Goal: Task Accomplishment & Management: Complete application form

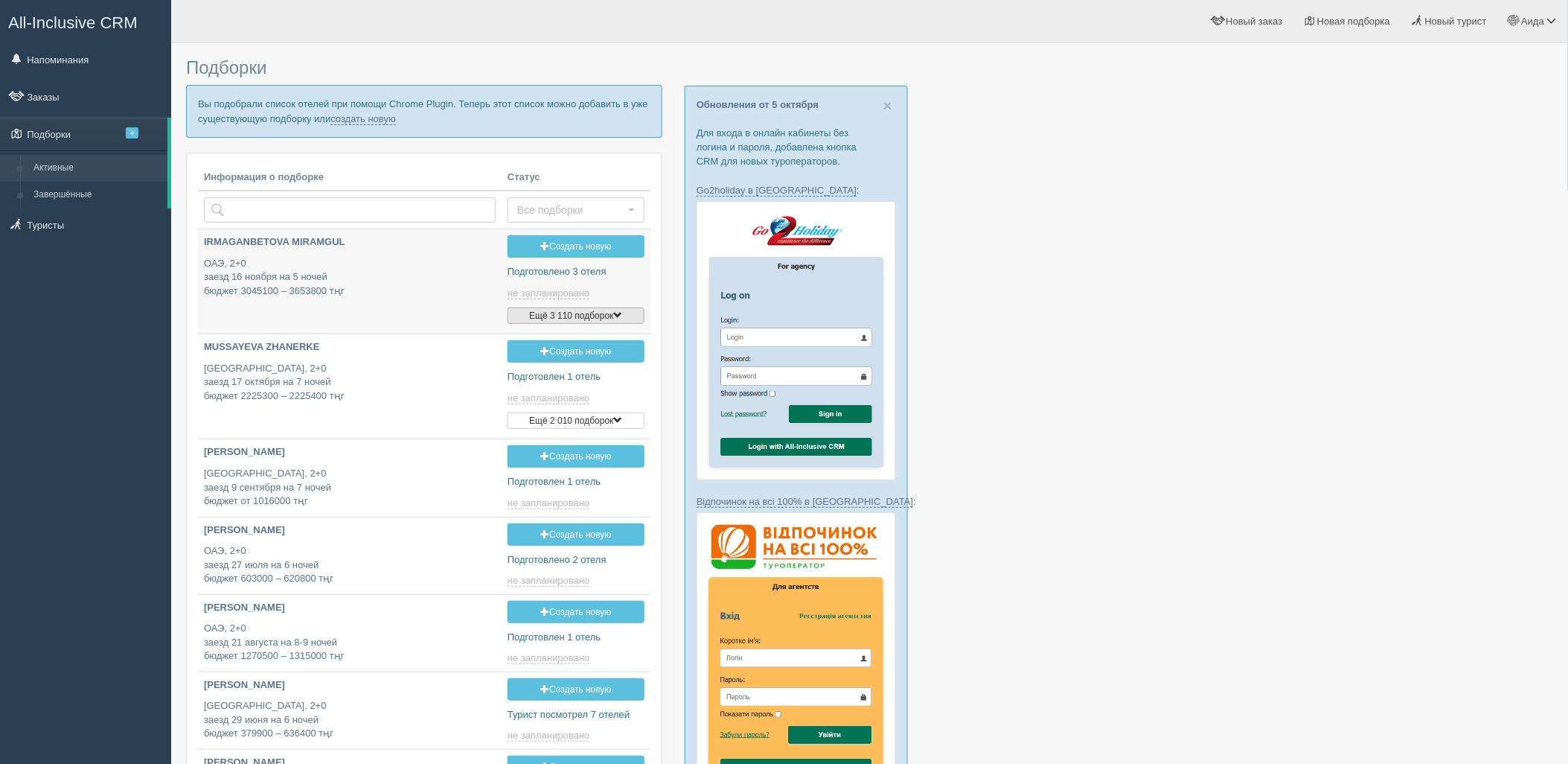
type input "2025-10-08 22:00"
type input "2025-10-08 15:15"
click at [374, 123] on link "создать новую" at bounding box center [363, 119] width 65 height 12
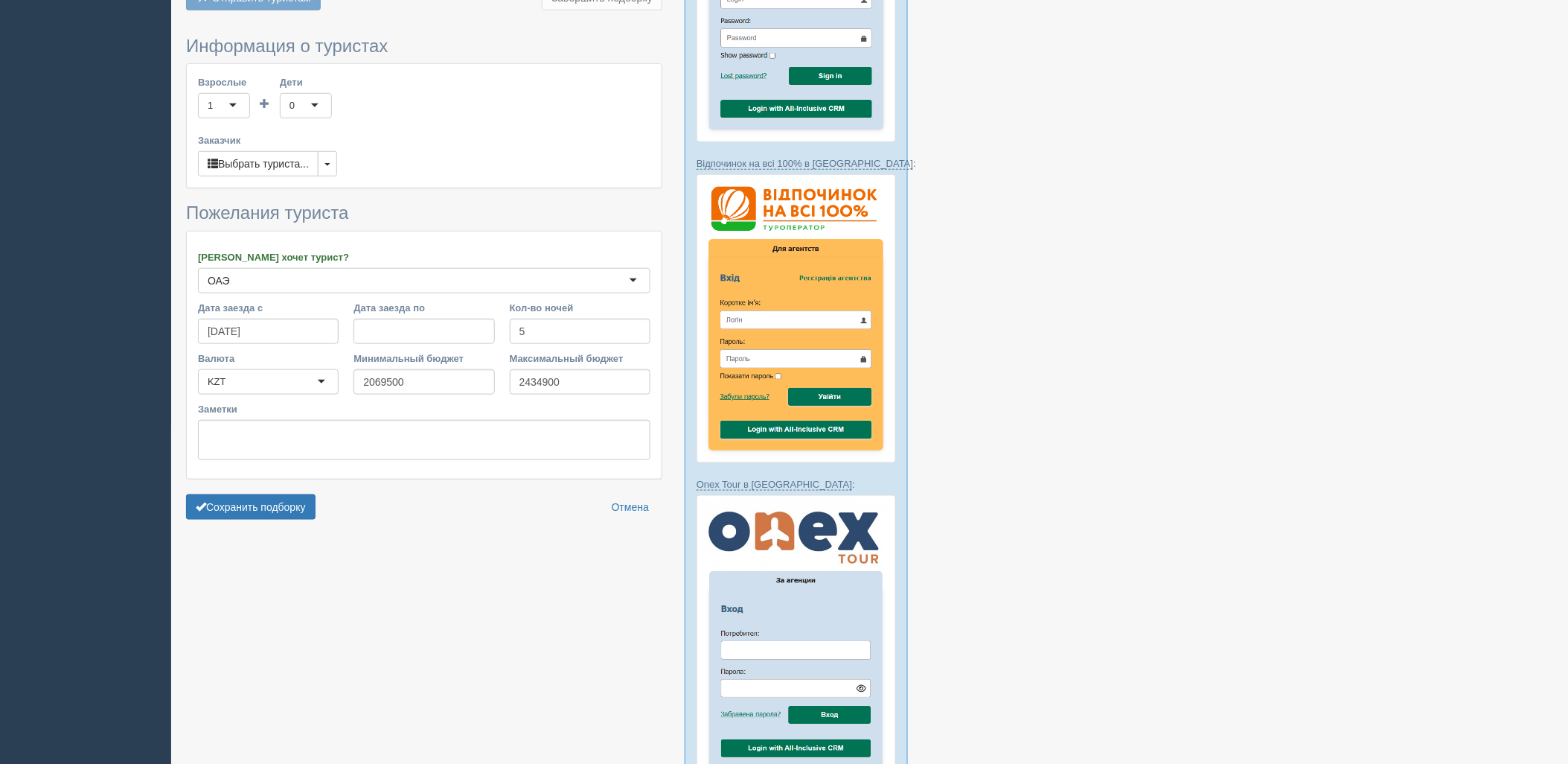
scroll to position [404, 0]
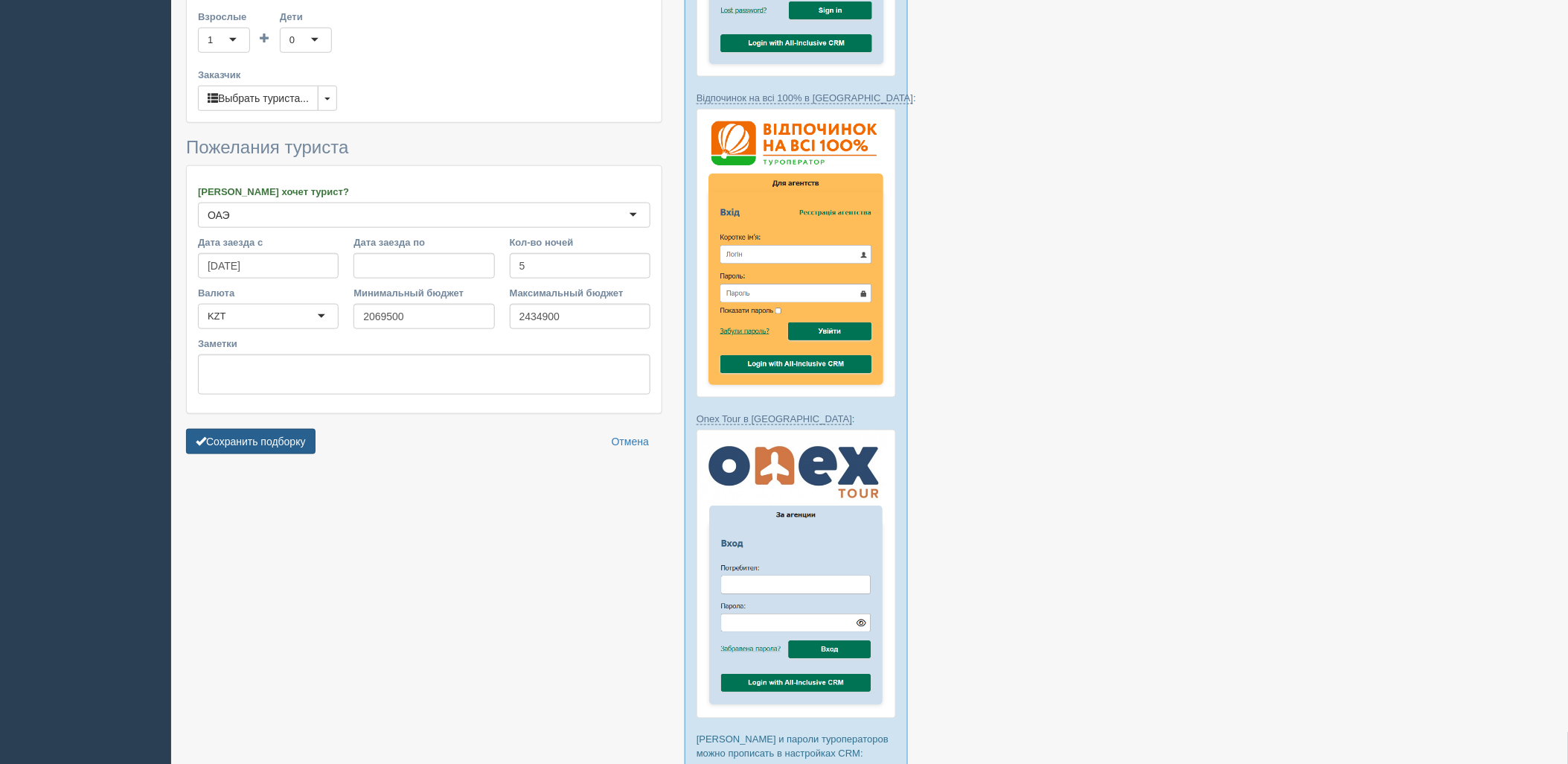
click at [247, 444] on button "Сохранить подборку" at bounding box center [250, 441] width 129 height 25
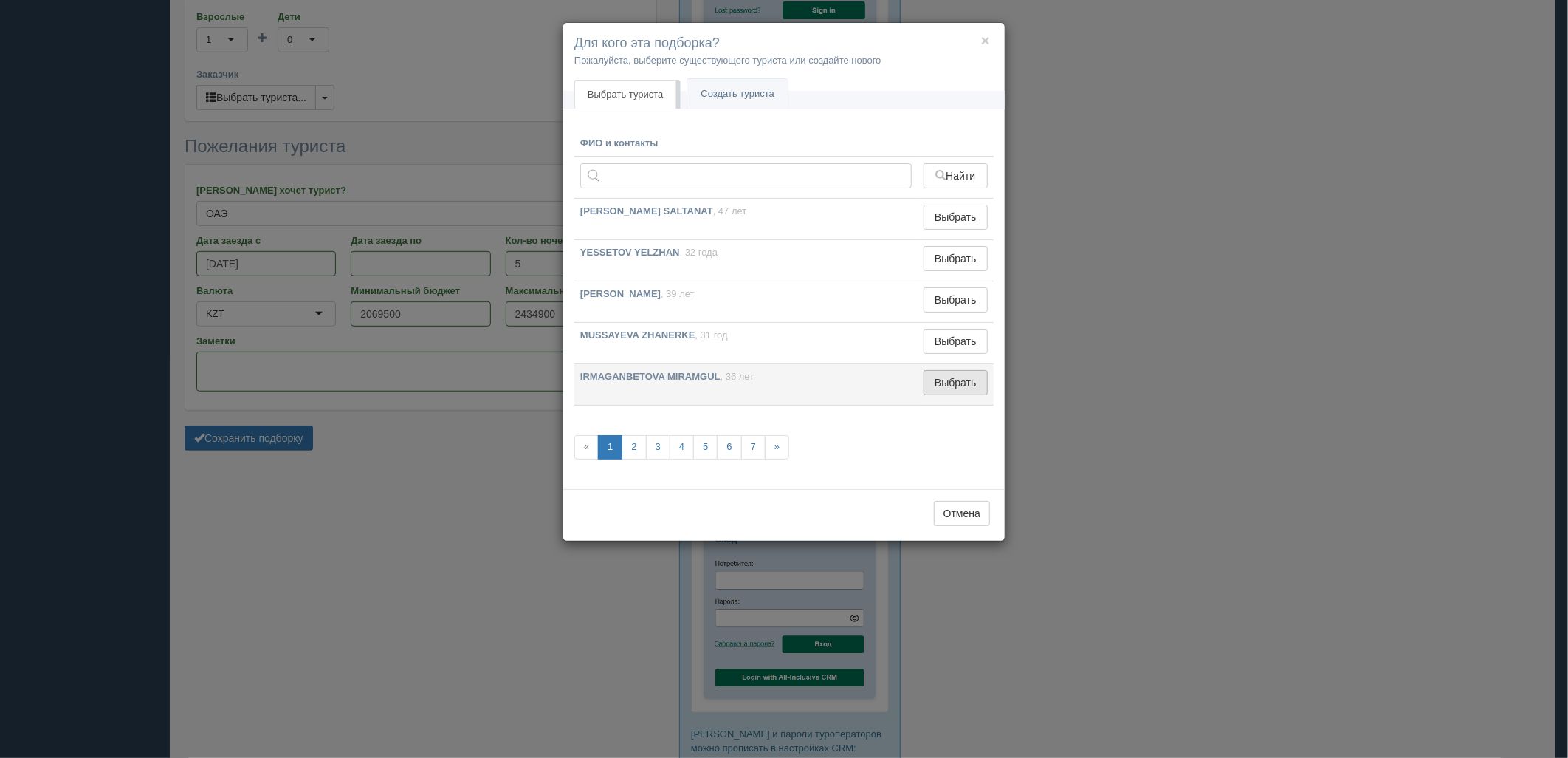
click at [984, 378] on button "Выбрать" at bounding box center [955, 382] width 65 height 25
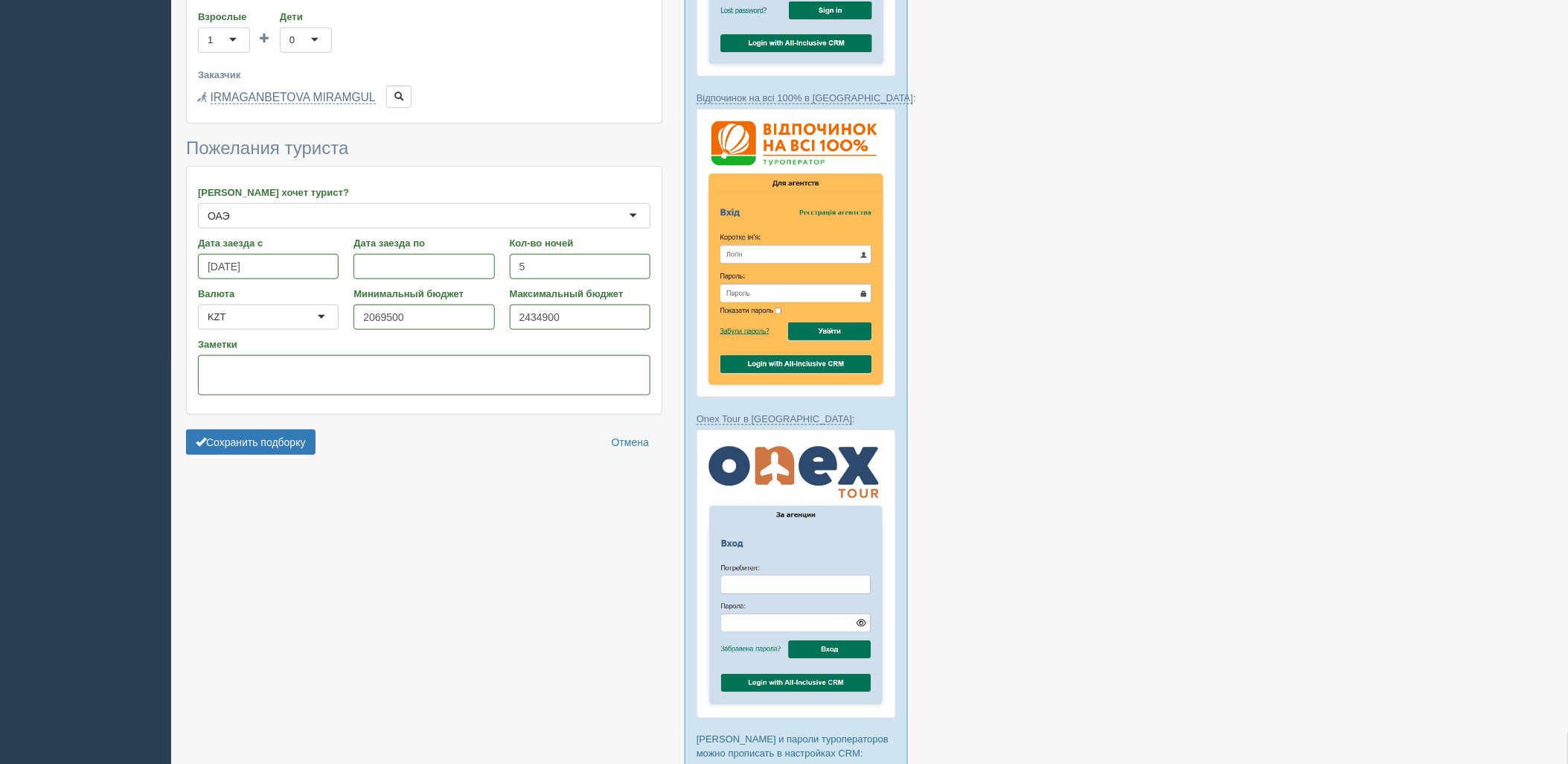
click at [286, 427] on form "Информация о туристах Взрослые 1 1 Дети 0 0 Возраст детей Заказчик Выбрать тури…" at bounding box center [424, 216] width 476 height 491
click at [310, 435] on button "Сохранить подборку" at bounding box center [250, 442] width 129 height 25
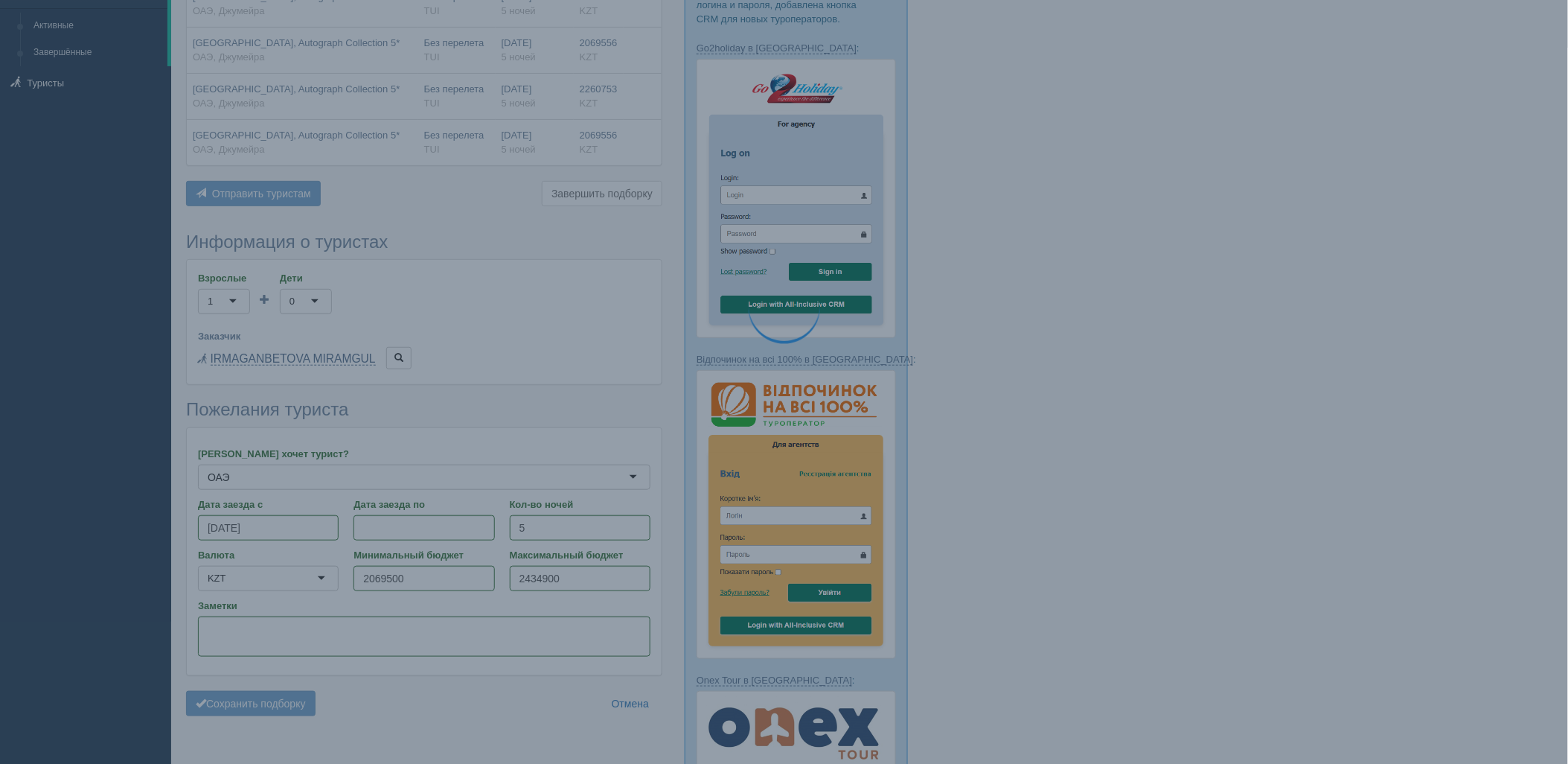
scroll to position [145, 0]
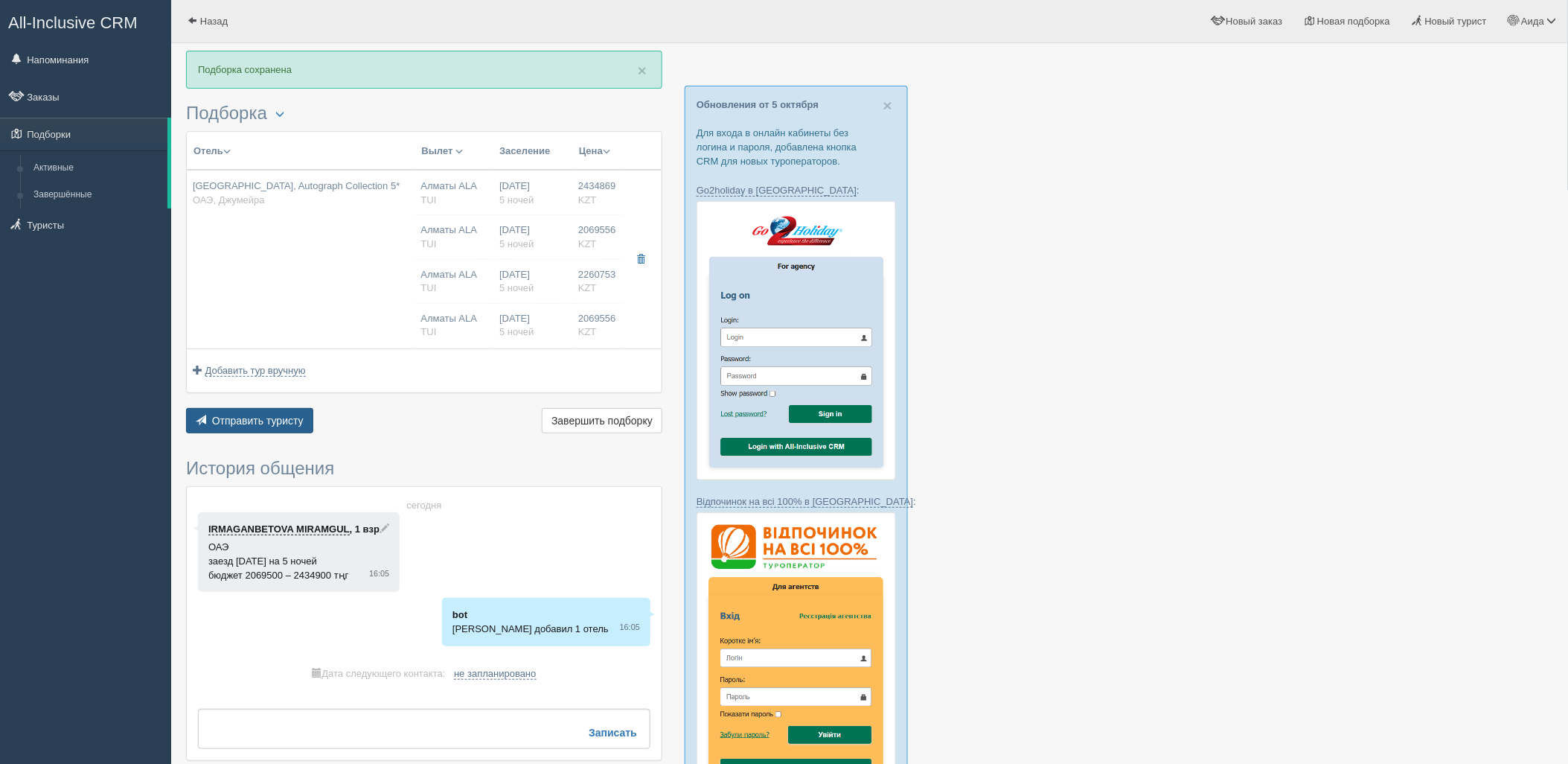
click at [290, 413] on button "Отправить туристу Отправить" at bounding box center [249, 420] width 127 height 25
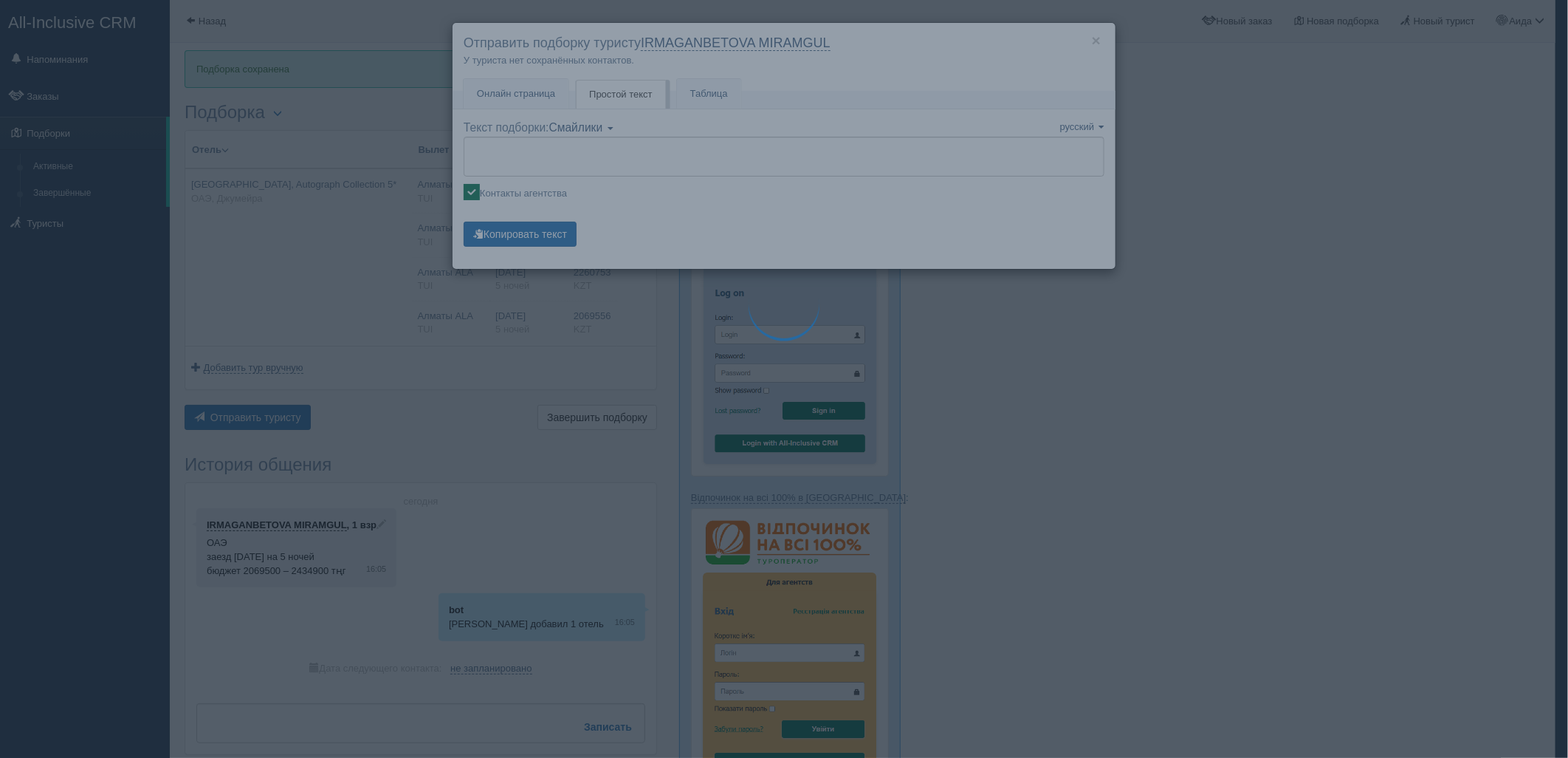
type textarea "🌞 Добрый день! Предлагаем Вам рассмотреть следующие варианты: 🌎 ОАЭ, Джумейра 🏩…"
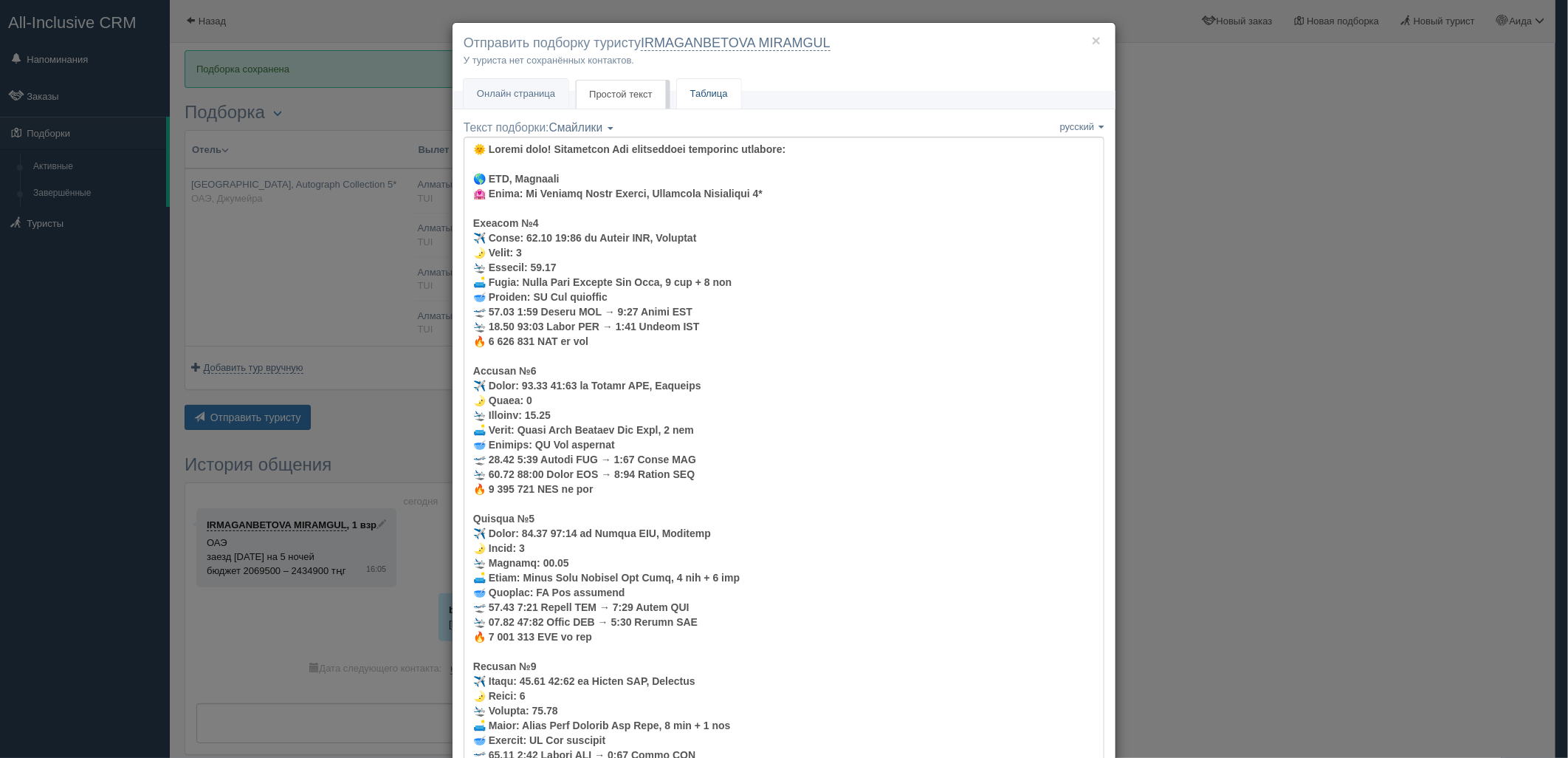
click at [714, 97] on link "Таблица" at bounding box center [709, 94] width 65 height 30
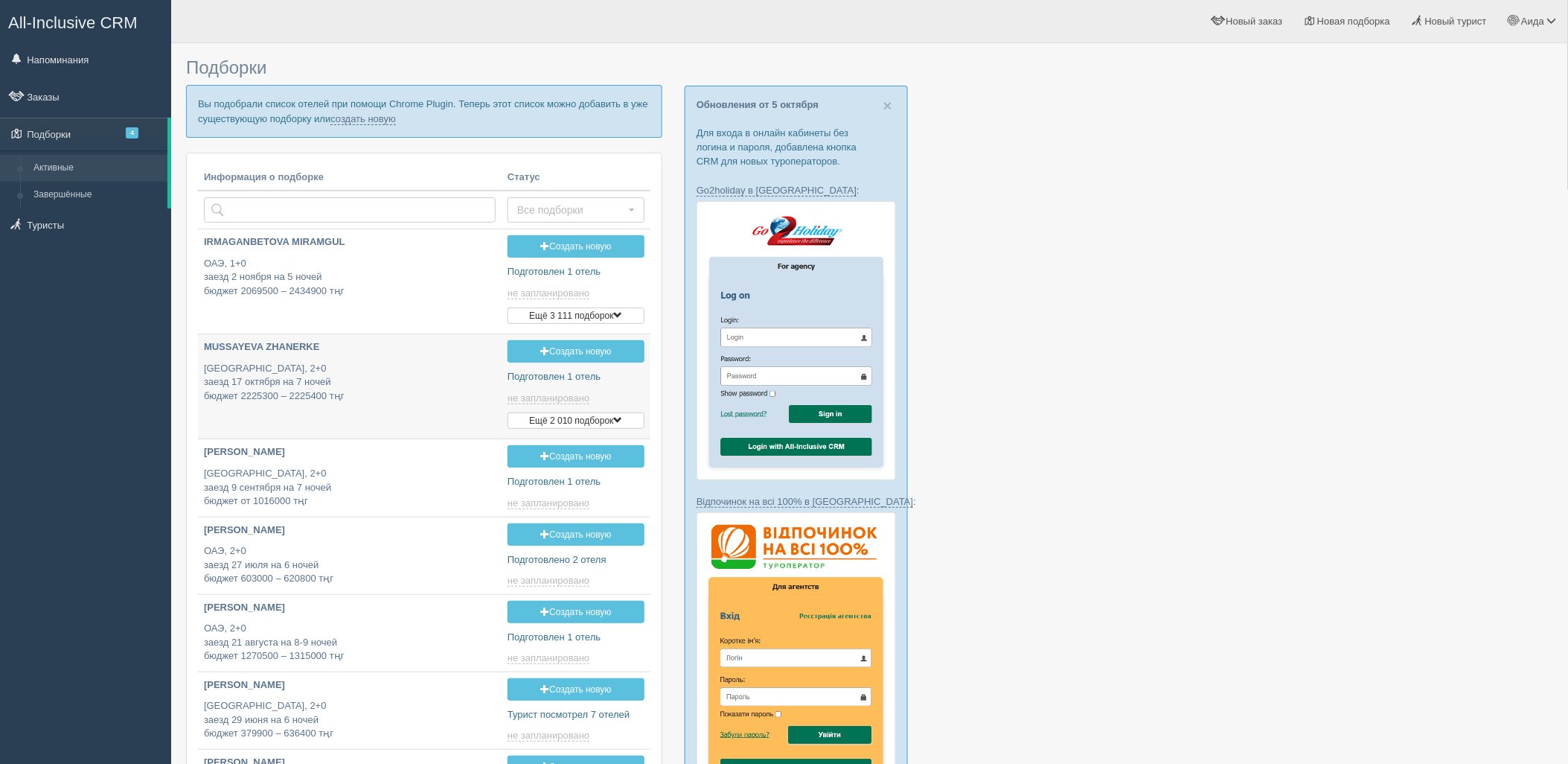
type input "2025-10-08 22:00"
type input "2025-10-08 16:05"
click at [347, 121] on link "создать новую" at bounding box center [363, 119] width 65 height 12
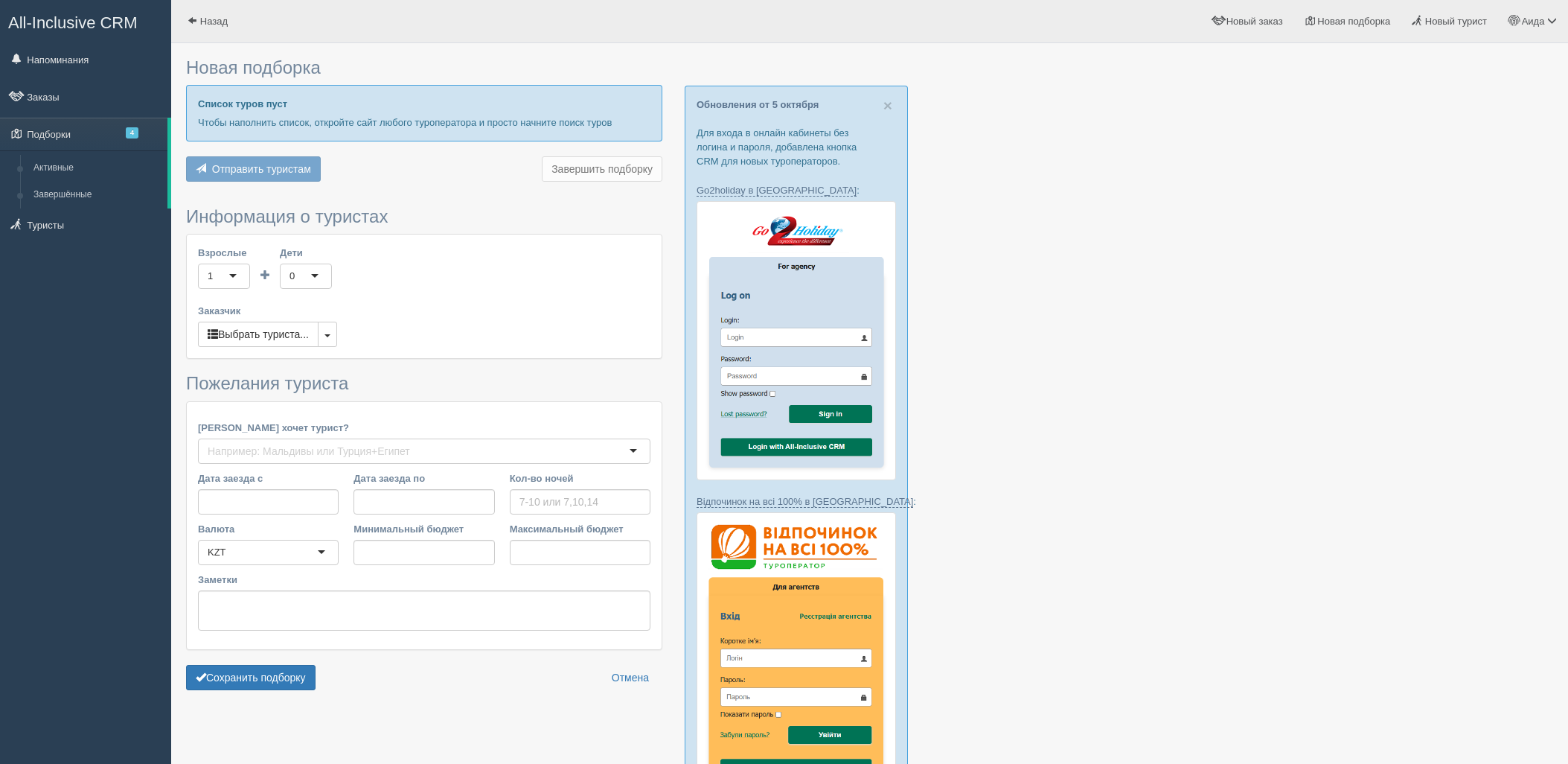
type input "5"
type input "2571700"
type input "3019900"
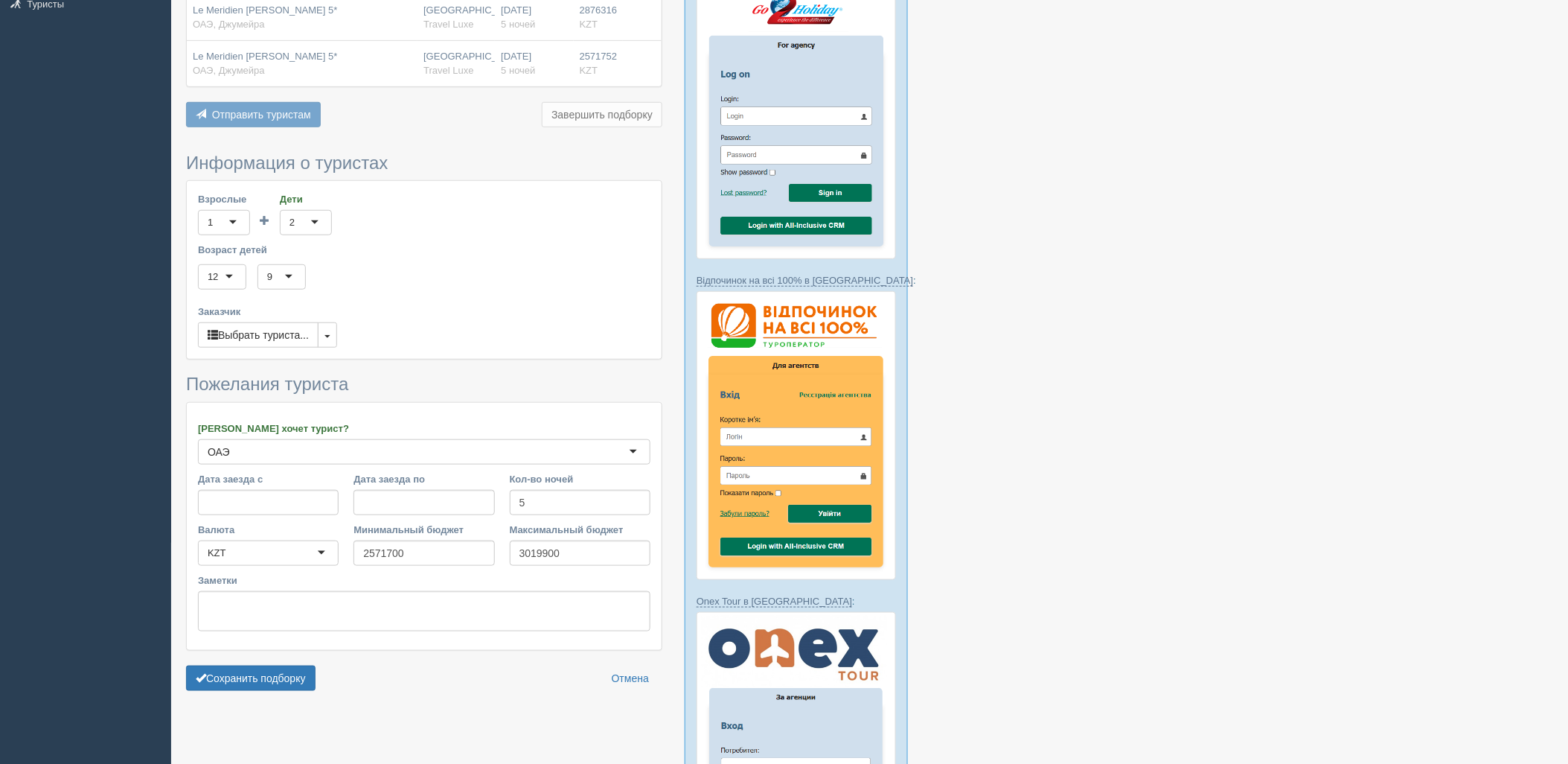
scroll to position [364, 0]
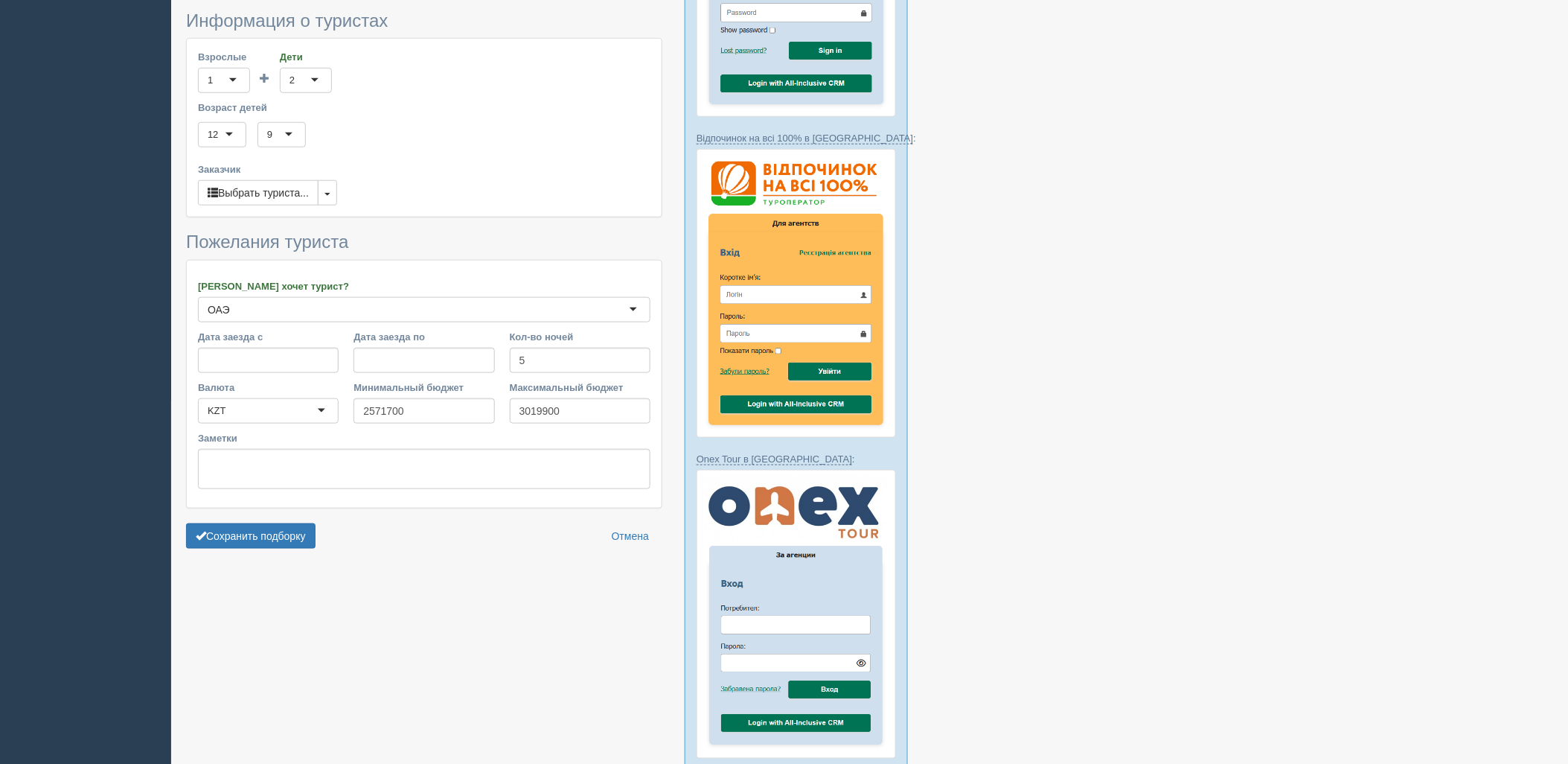
click at [261, 512] on form "Информация о туристах Взрослые 1 1 Дети 2 2 0 1 2 3 4 5 6 7 8 9 10 11 12 13 14 …" at bounding box center [424, 284] width 476 height 545
click at [285, 528] on button "Сохранить подборку" at bounding box center [250, 536] width 129 height 25
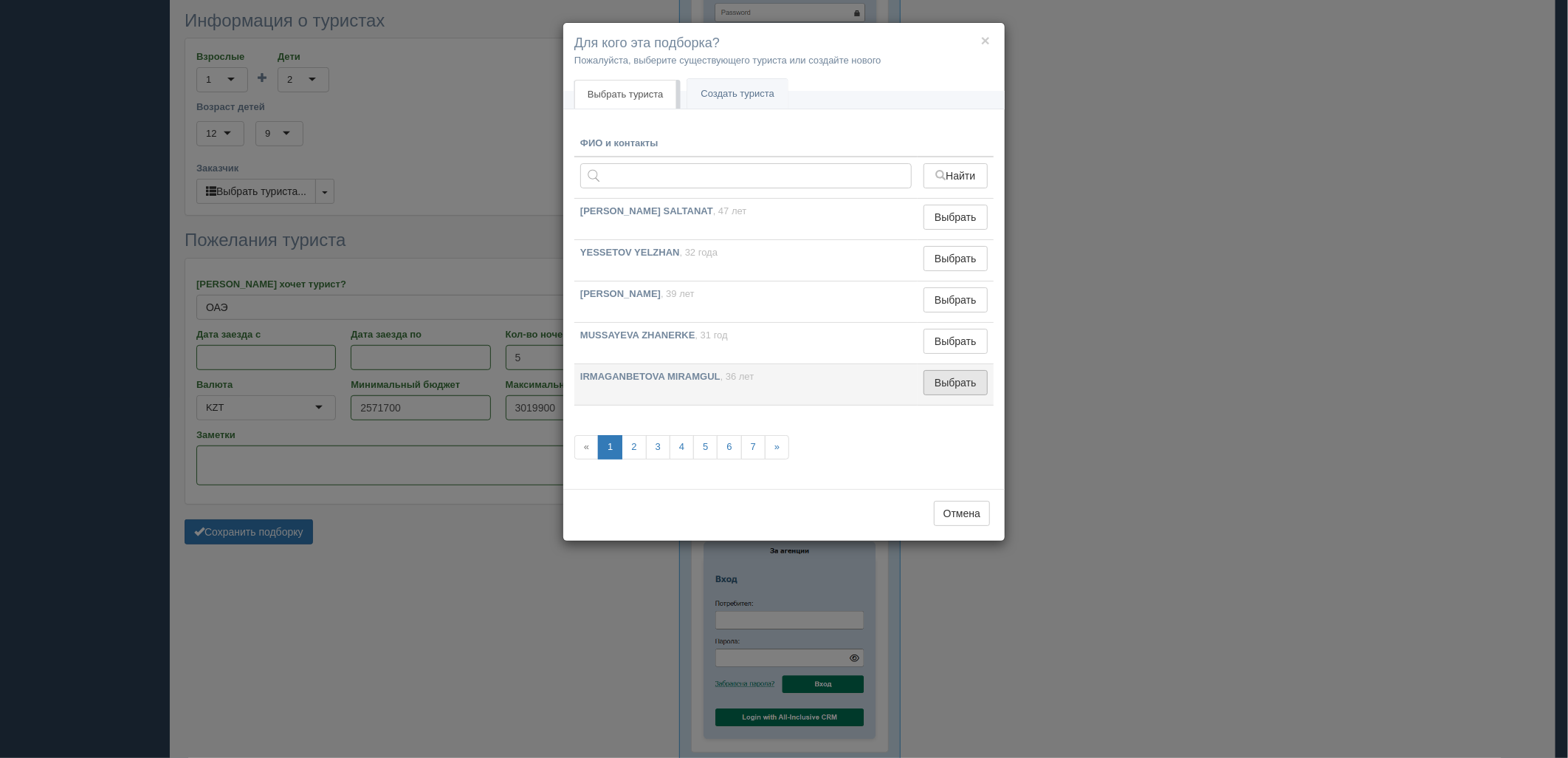
click at [934, 392] on button "Выбрать" at bounding box center [955, 382] width 65 height 25
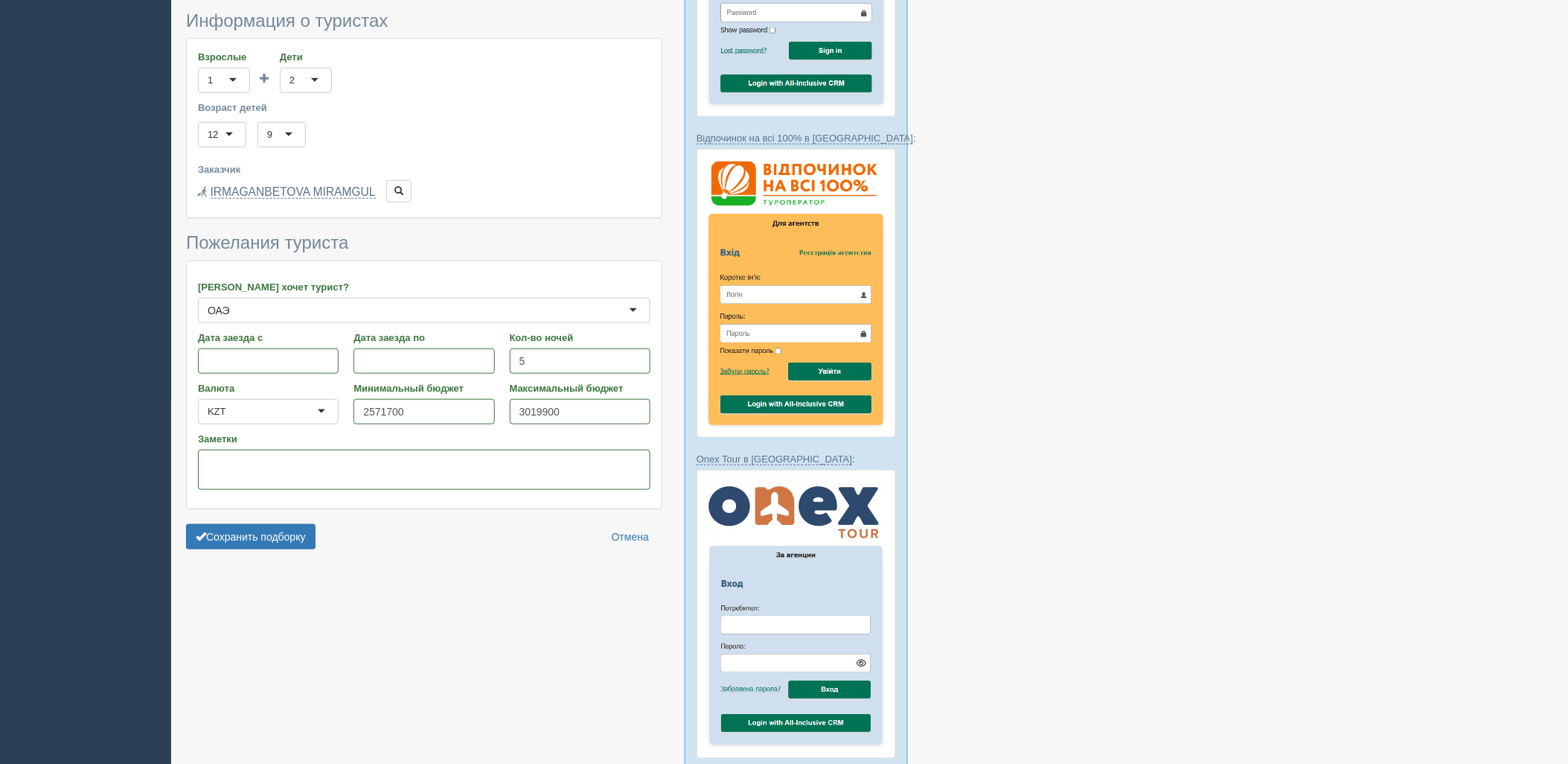
click at [327, 532] on div "Сохранить подборку Отмена" at bounding box center [424, 536] width 476 height 25
click at [295, 532] on button "Сохранить подборку" at bounding box center [250, 536] width 129 height 25
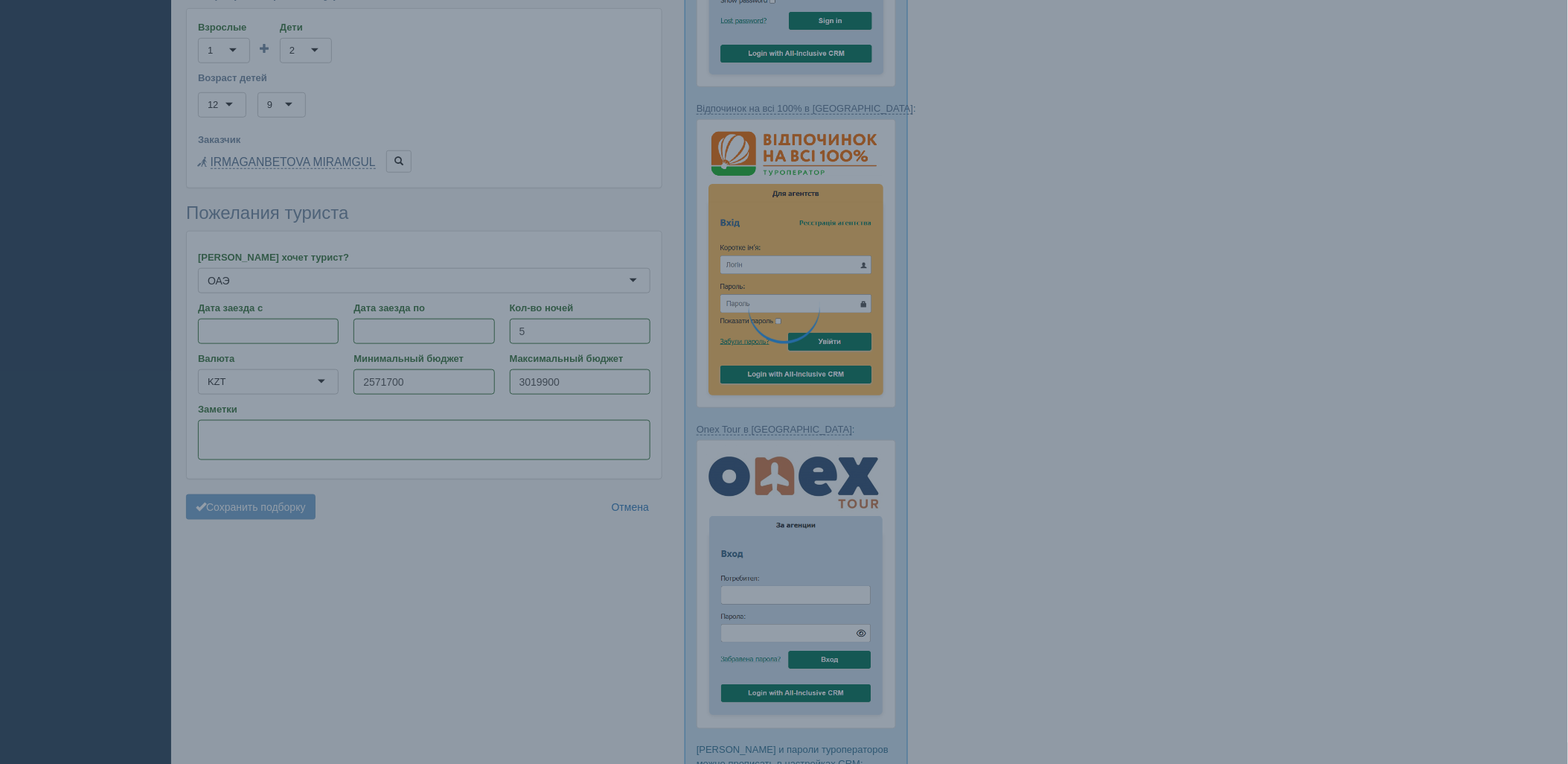
scroll to position [446, 0]
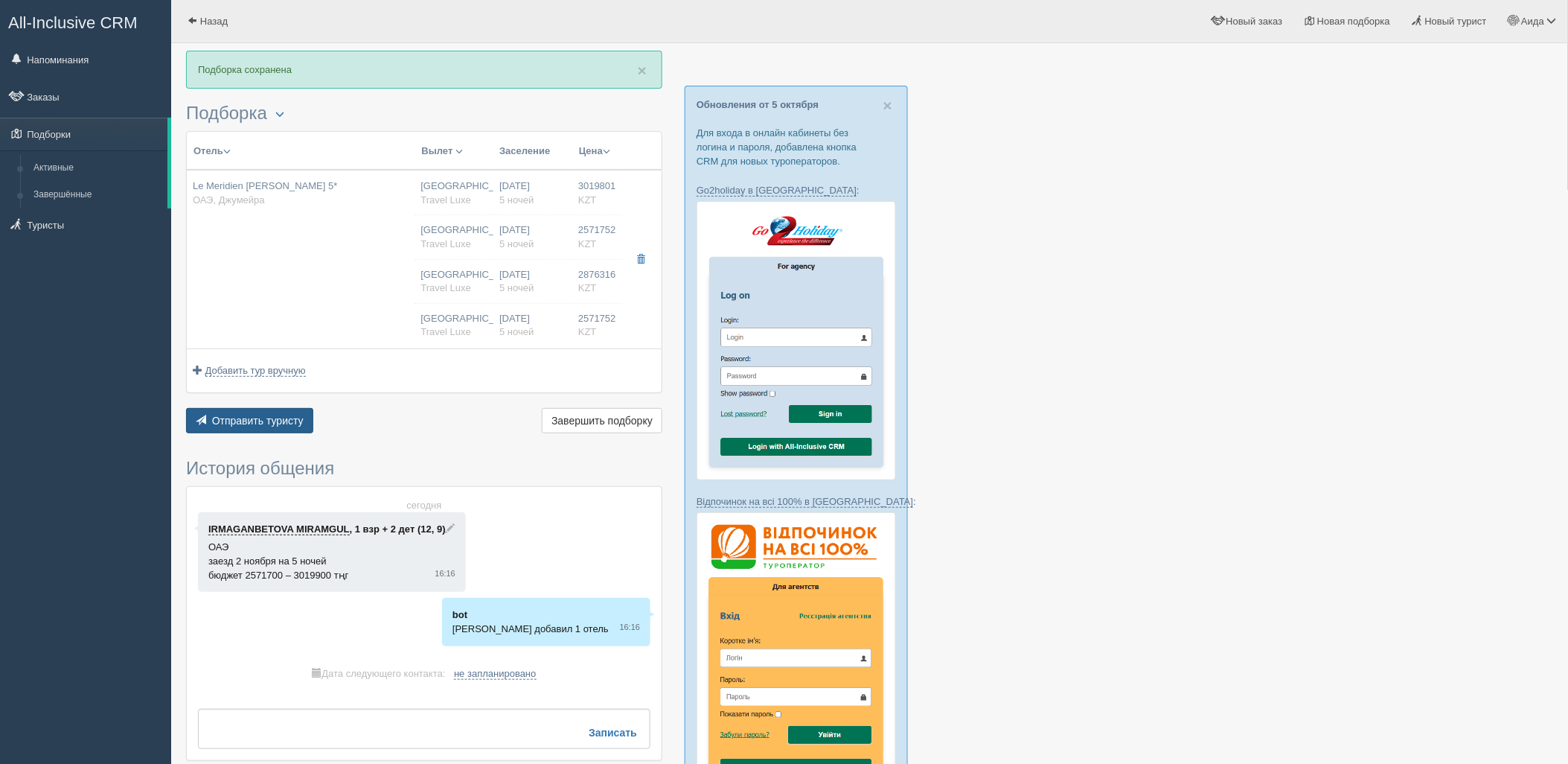
click at [275, 419] on span "Отправить туристу" at bounding box center [258, 421] width 92 height 12
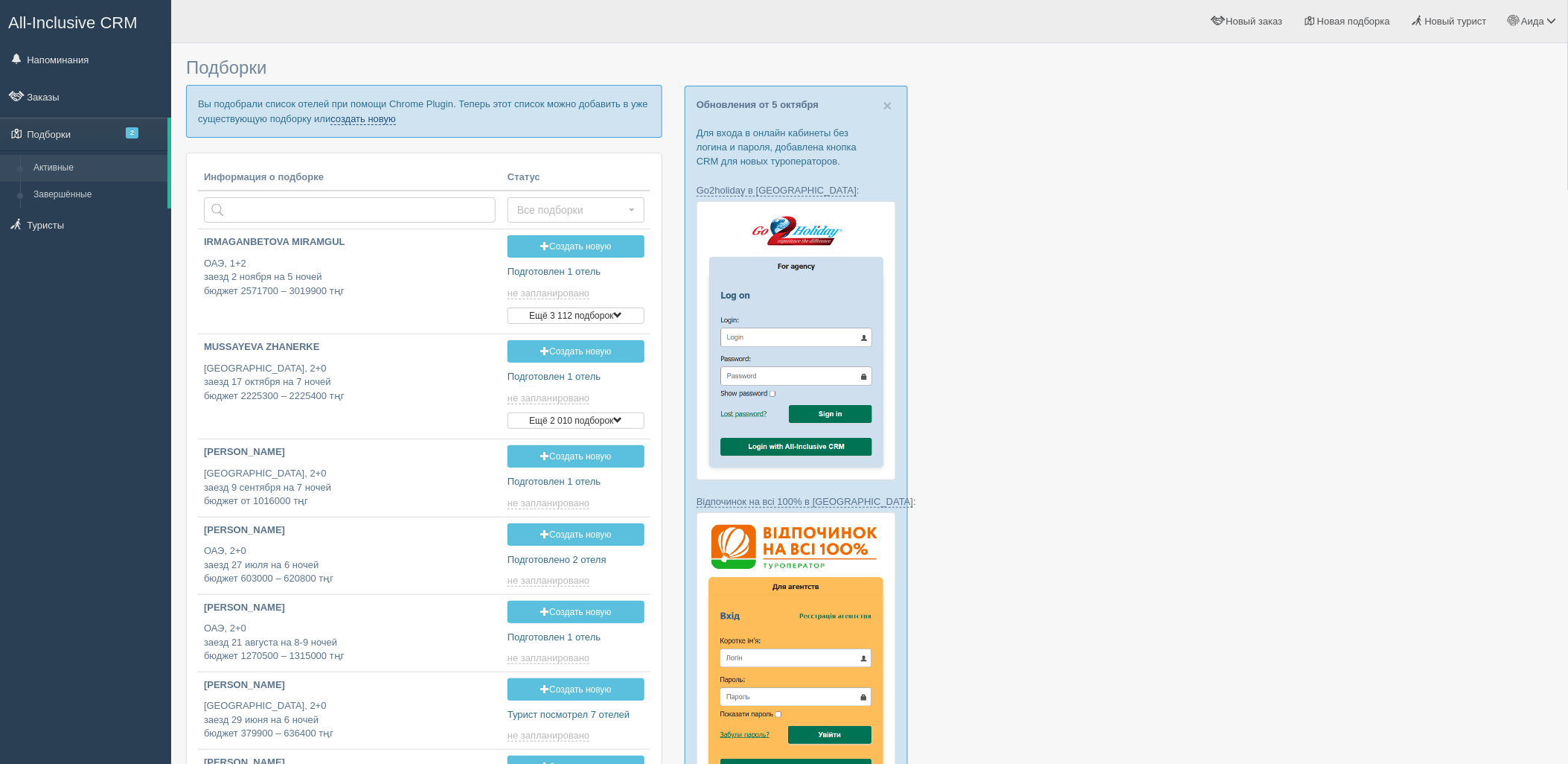
click at [368, 119] on link "создать новую" at bounding box center [363, 119] width 65 height 12
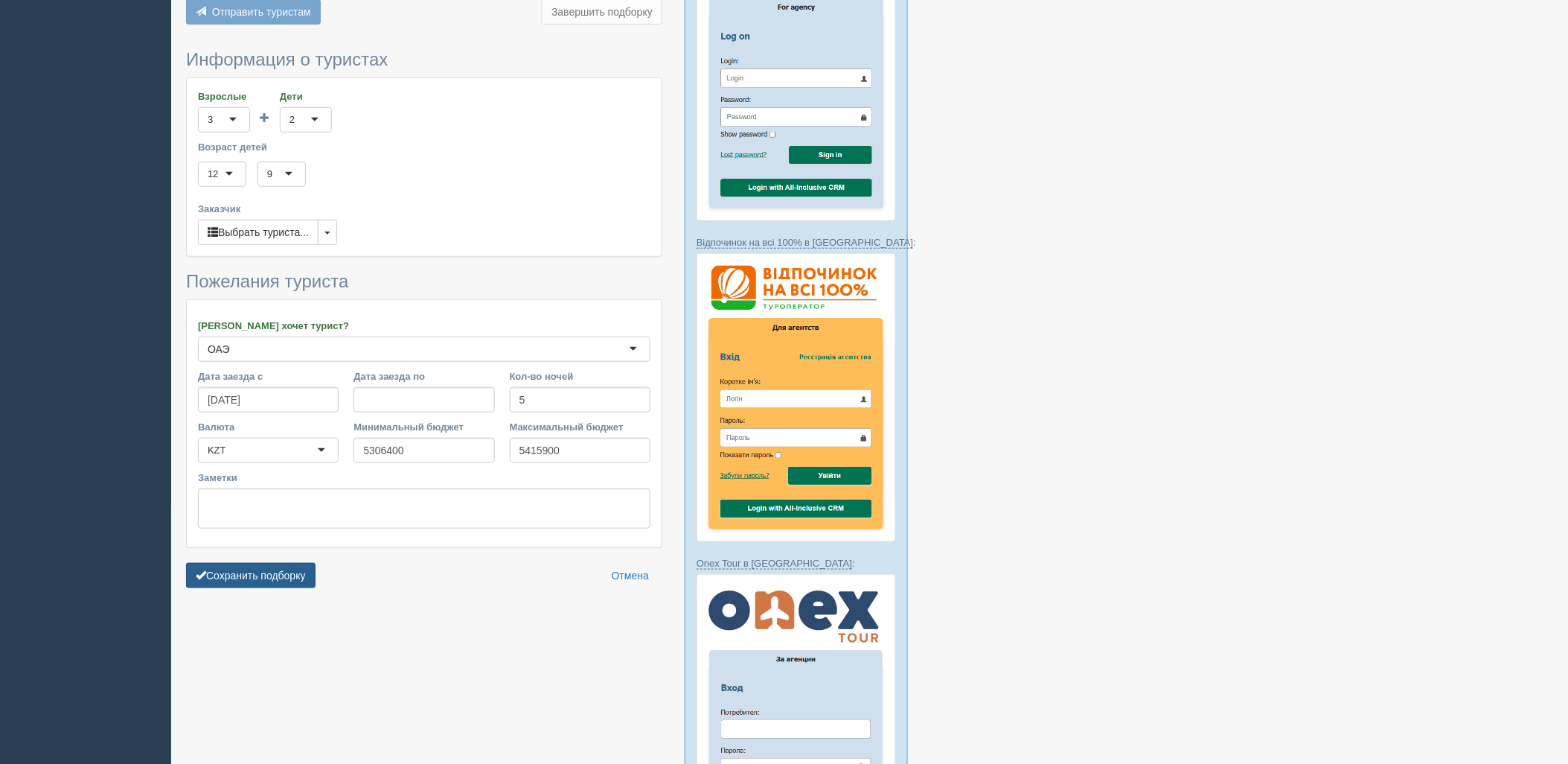
click at [277, 563] on button "Сохранить подборку" at bounding box center [250, 575] width 129 height 25
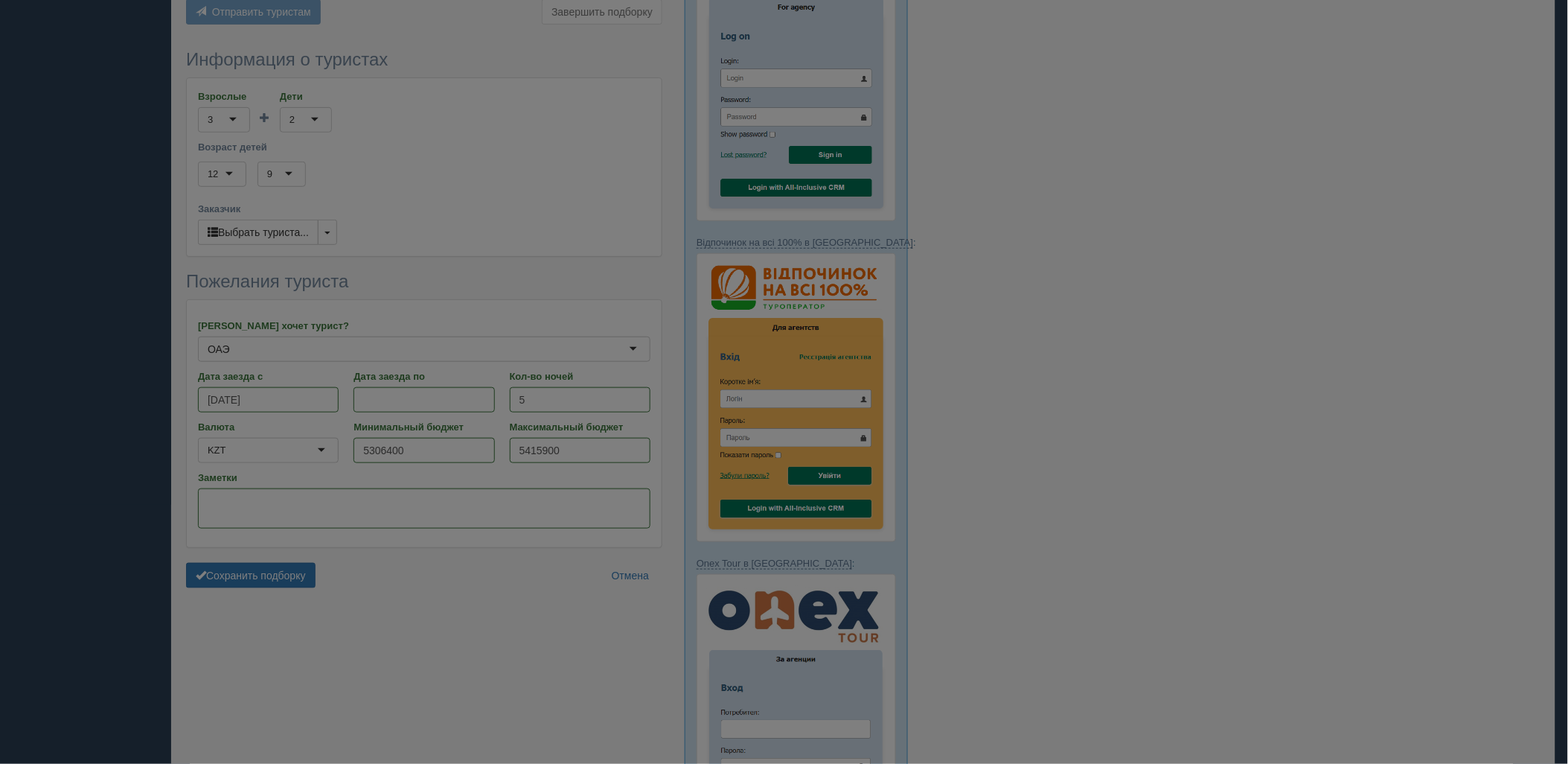
scroll to position [343, 0]
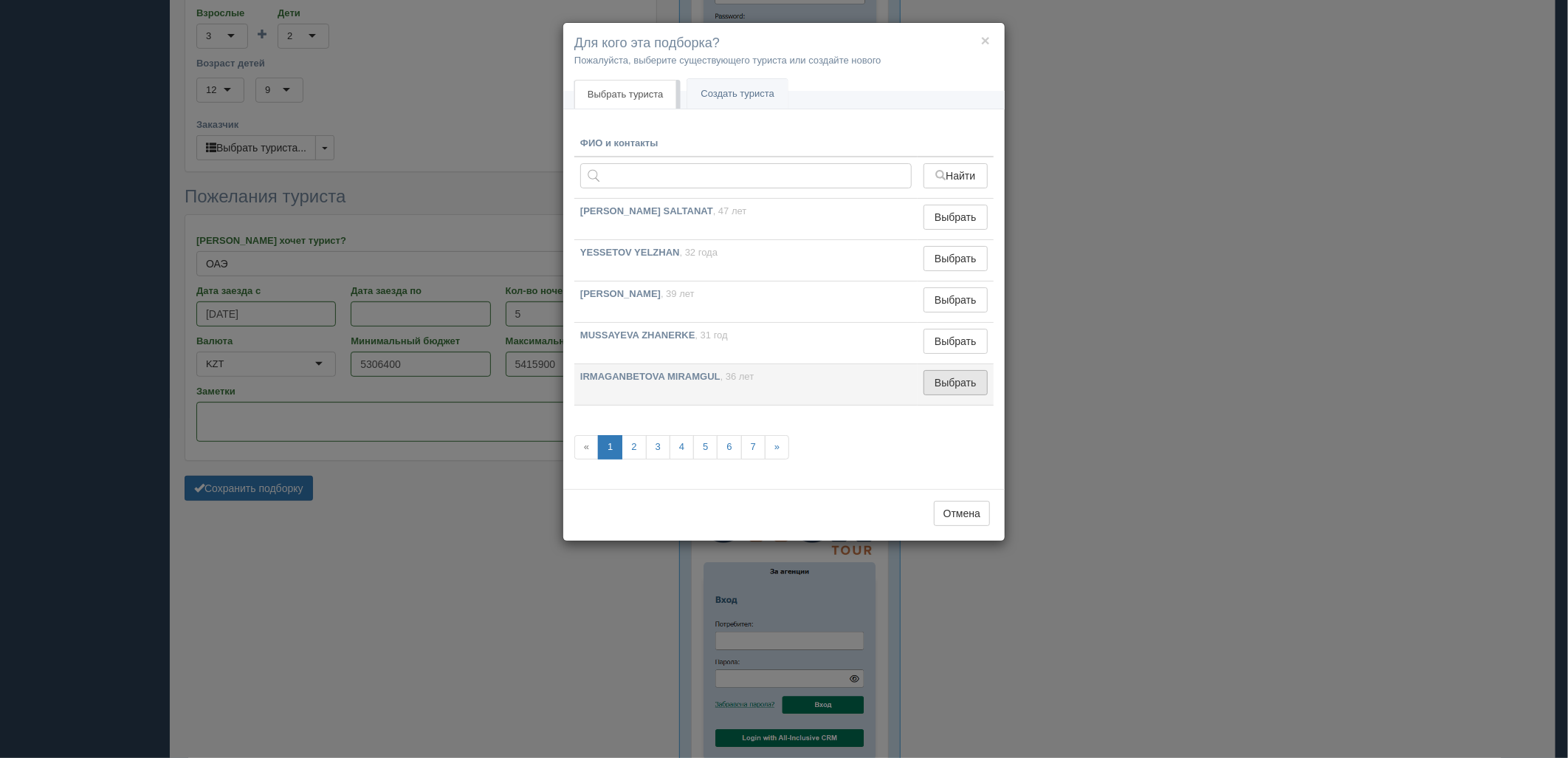
click at [965, 372] on button "Выбрать" at bounding box center [955, 382] width 65 height 25
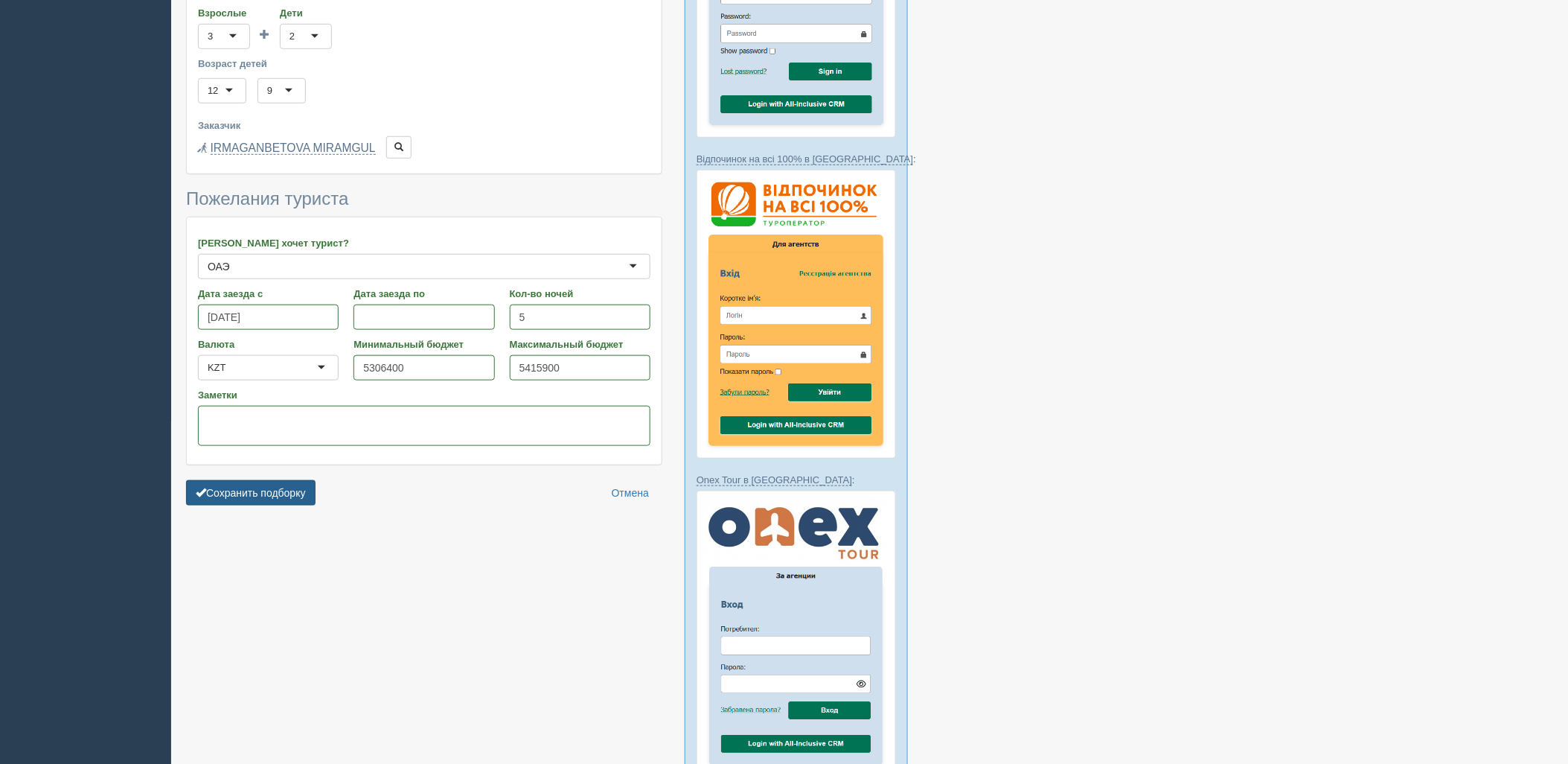
click at [301, 480] on button "Сохранить подборку" at bounding box center [250, 492] width 129 height 25
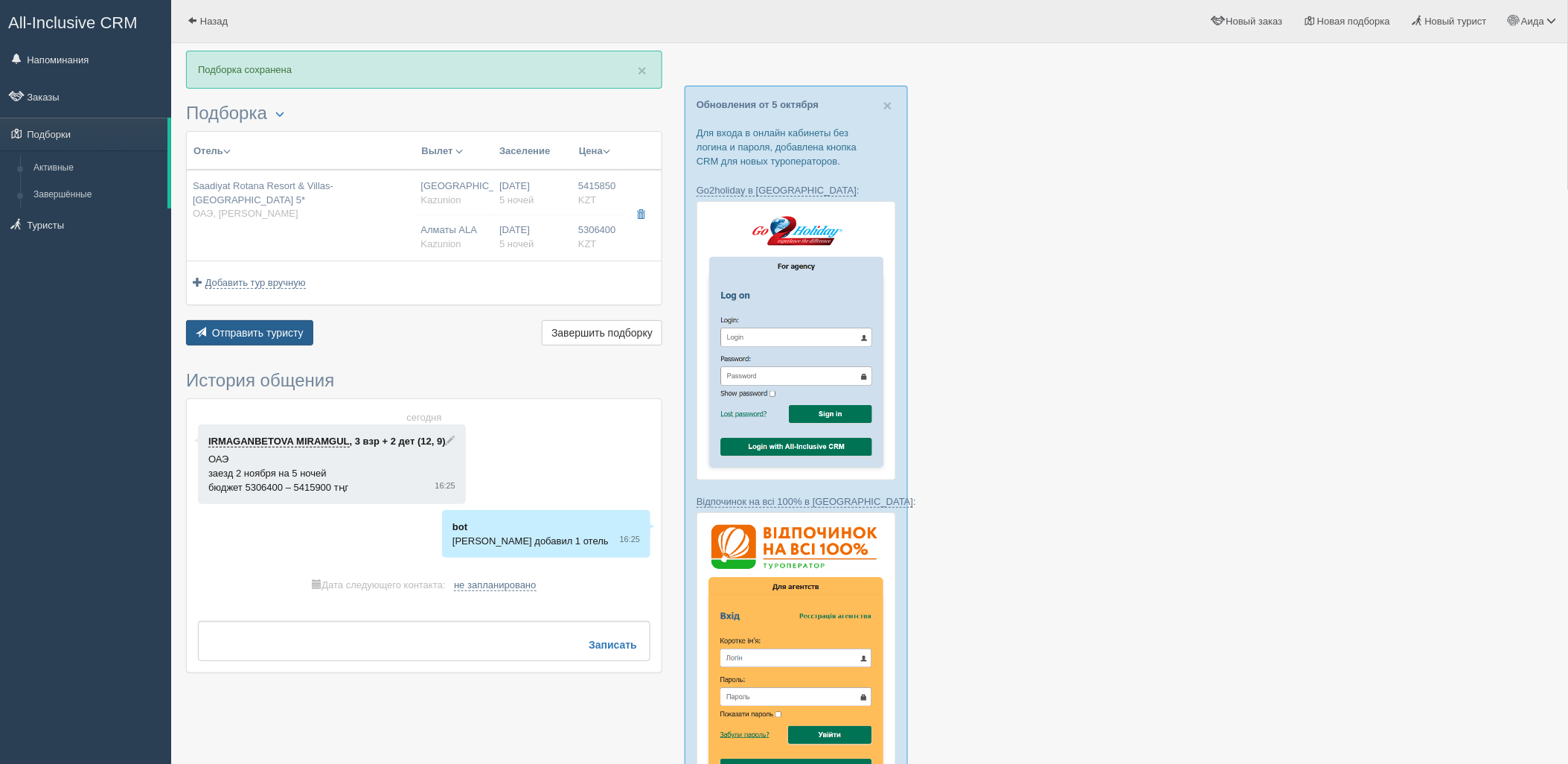
click at [261, 334] on span "Отправить туристу" at bounding box center [258, 332] width 92 height 12
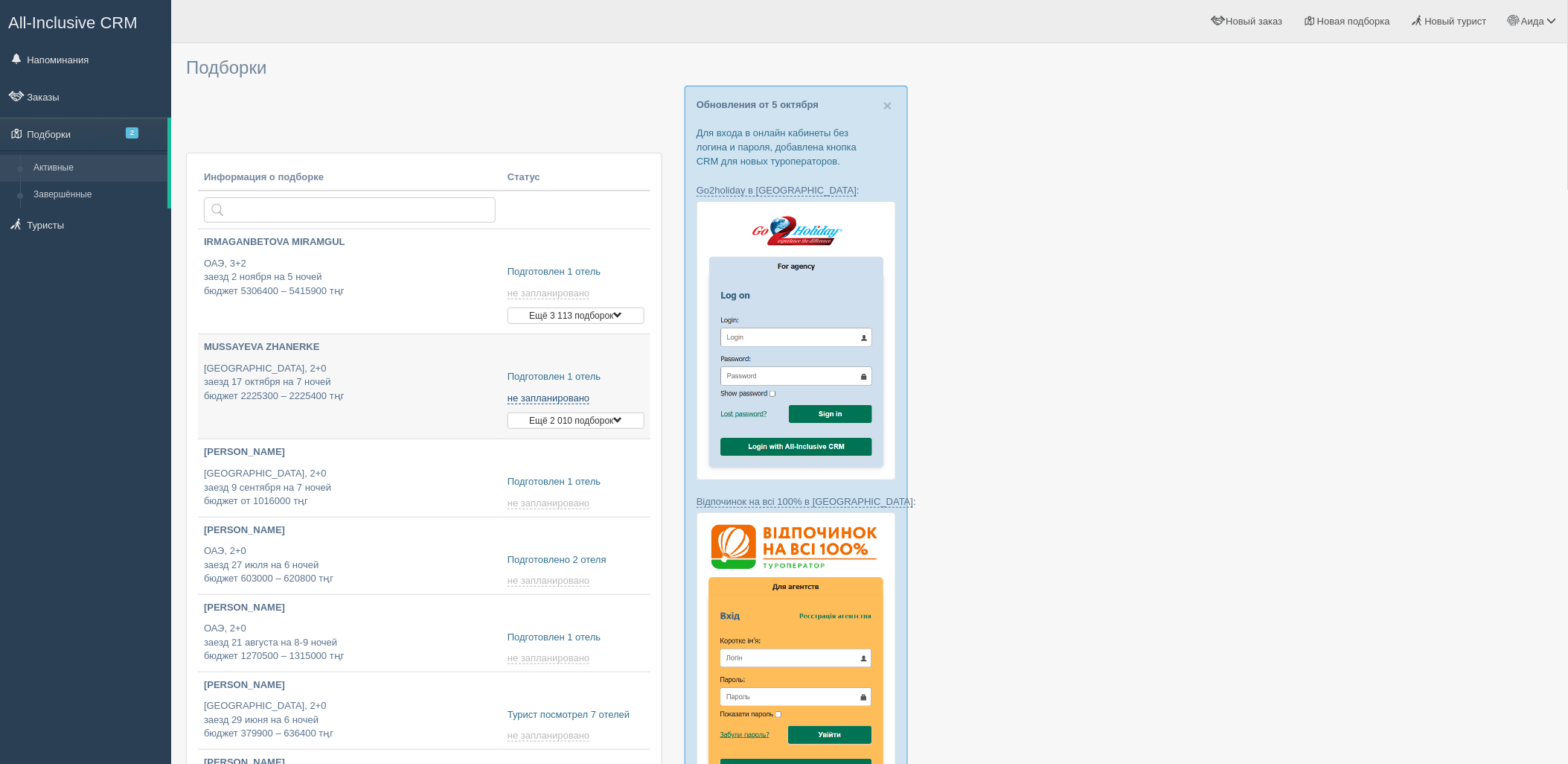
type input "2025-10-08 13:20"
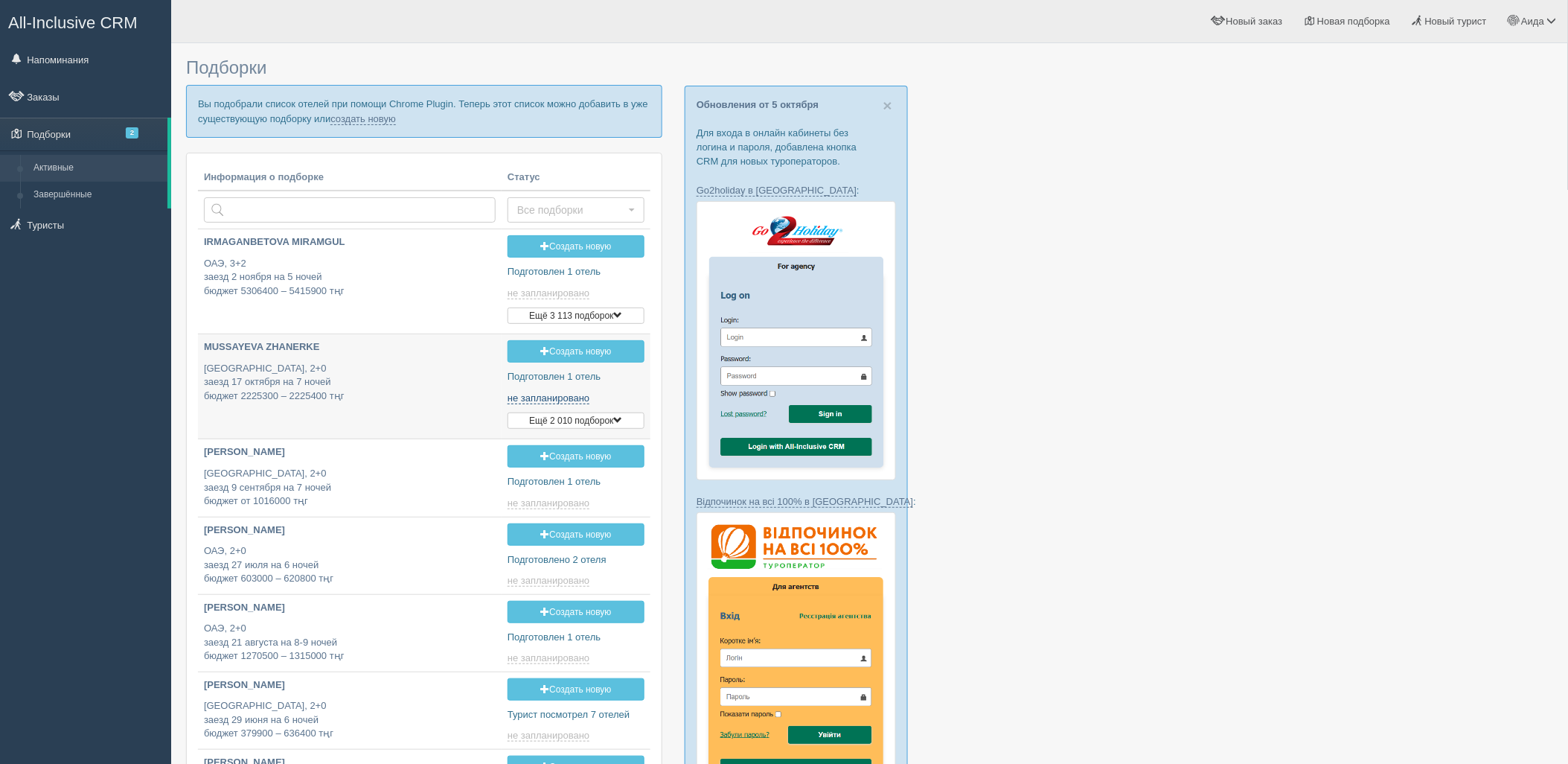
type input "2025-10-08 22:00"
type input "2025-10-08 16:25"
click at [345, 115] on link "создать новую" at bounding box center [363, 119] width 65 height 12
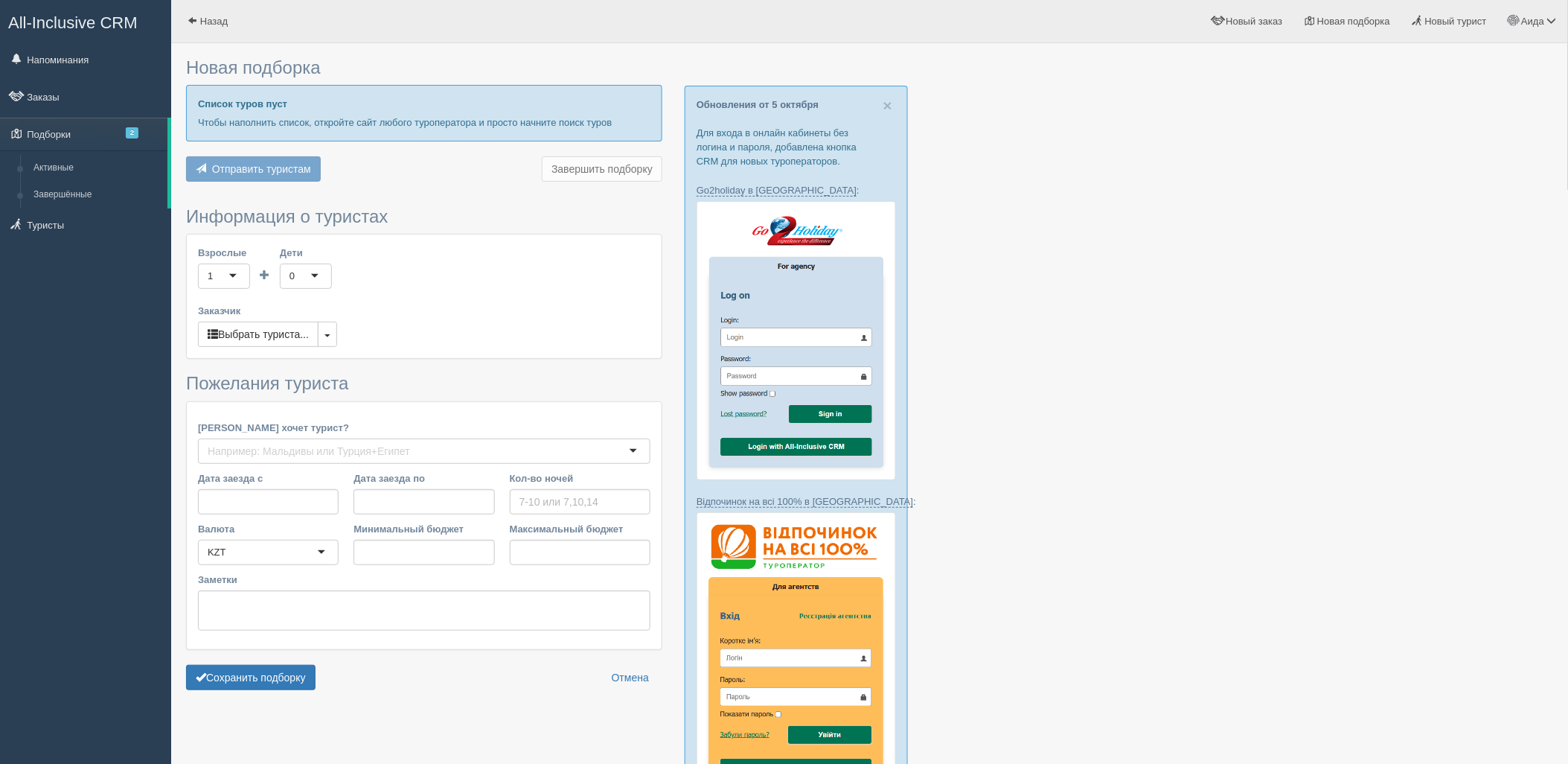
type input "5"
type input "5335000"
type input "5445000"
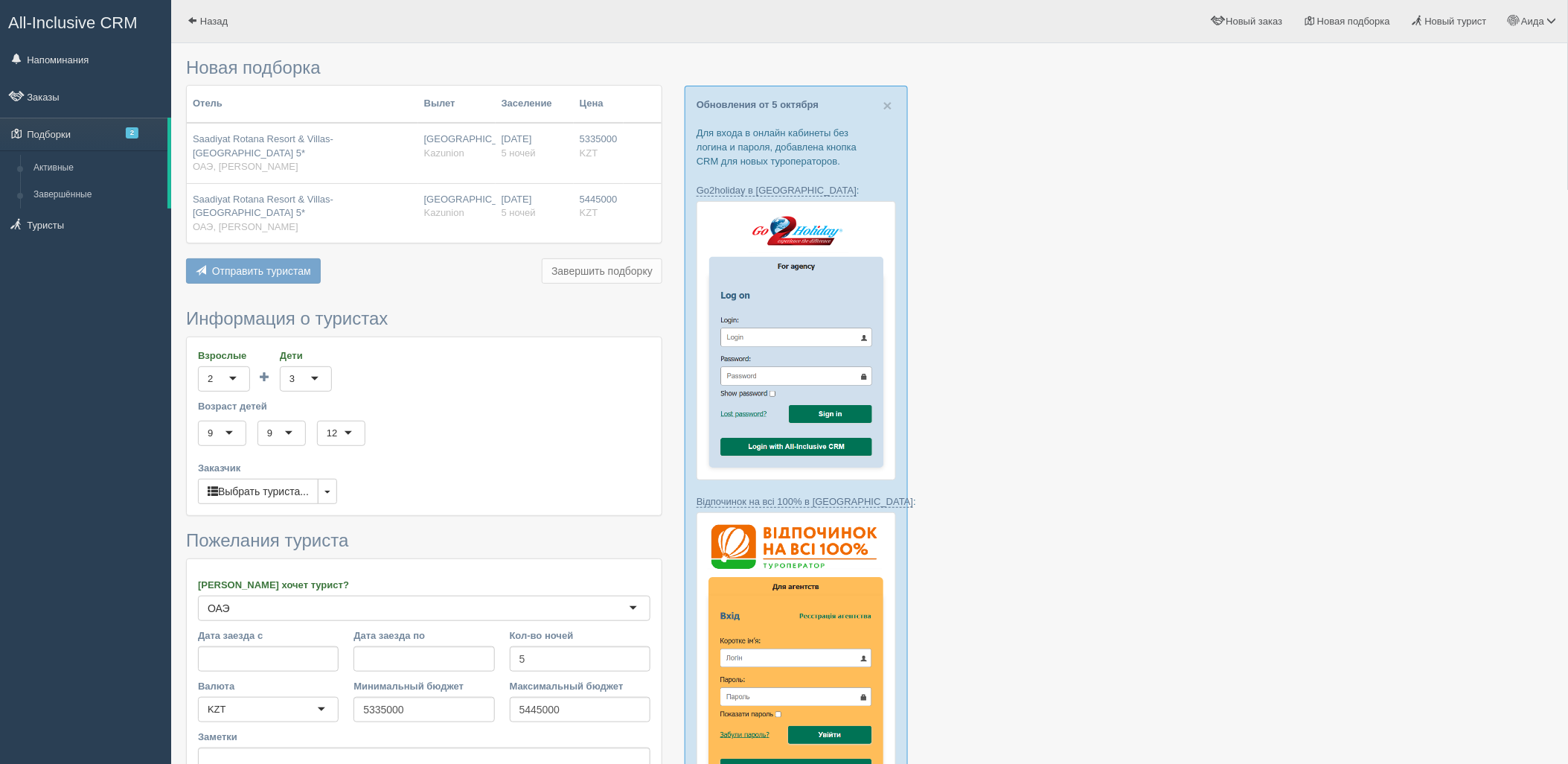
click at [1098, 359] on div at bounding box center [869, 658] width 1367 height 1214
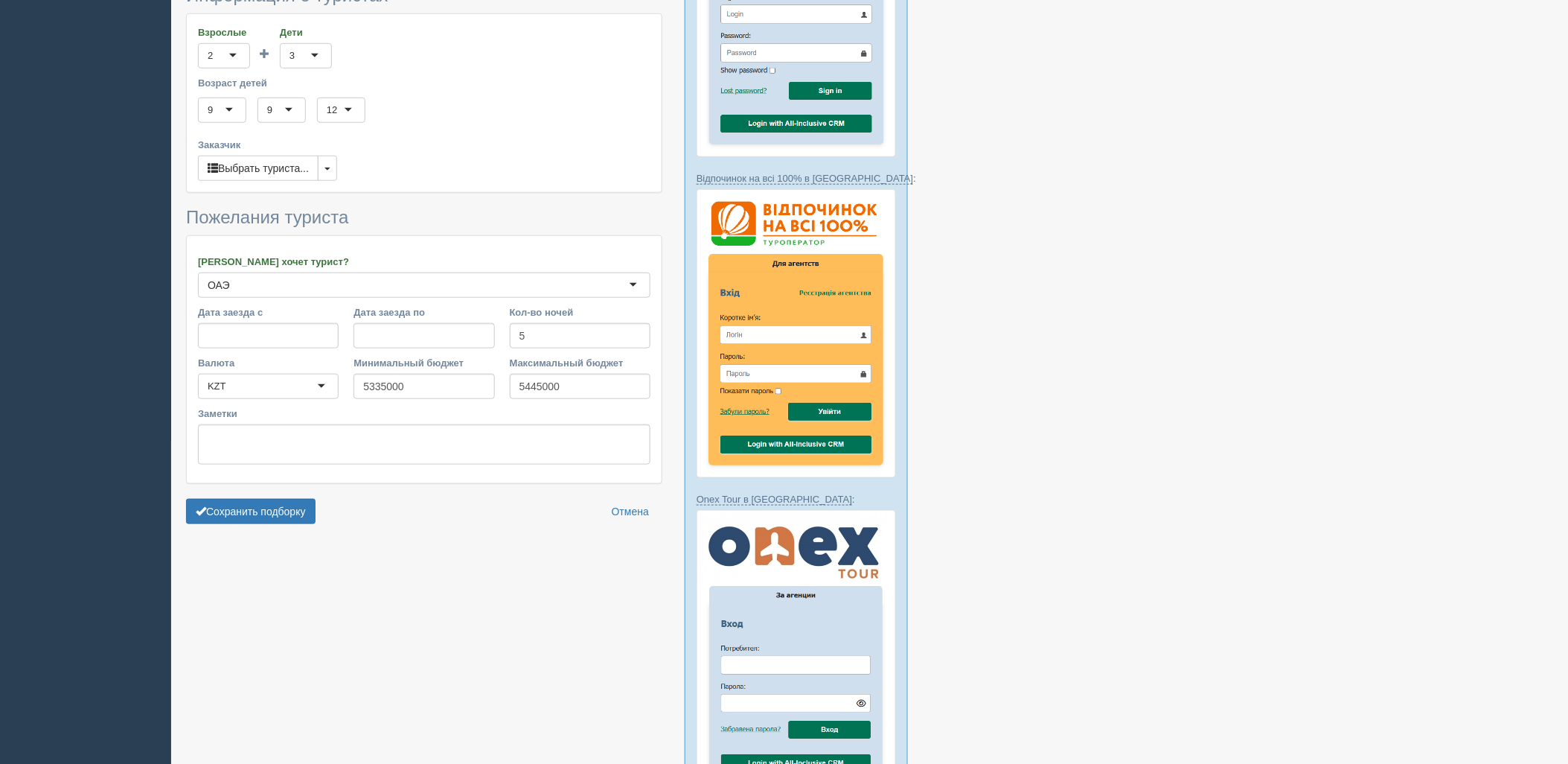
scroll to position [352, 0]
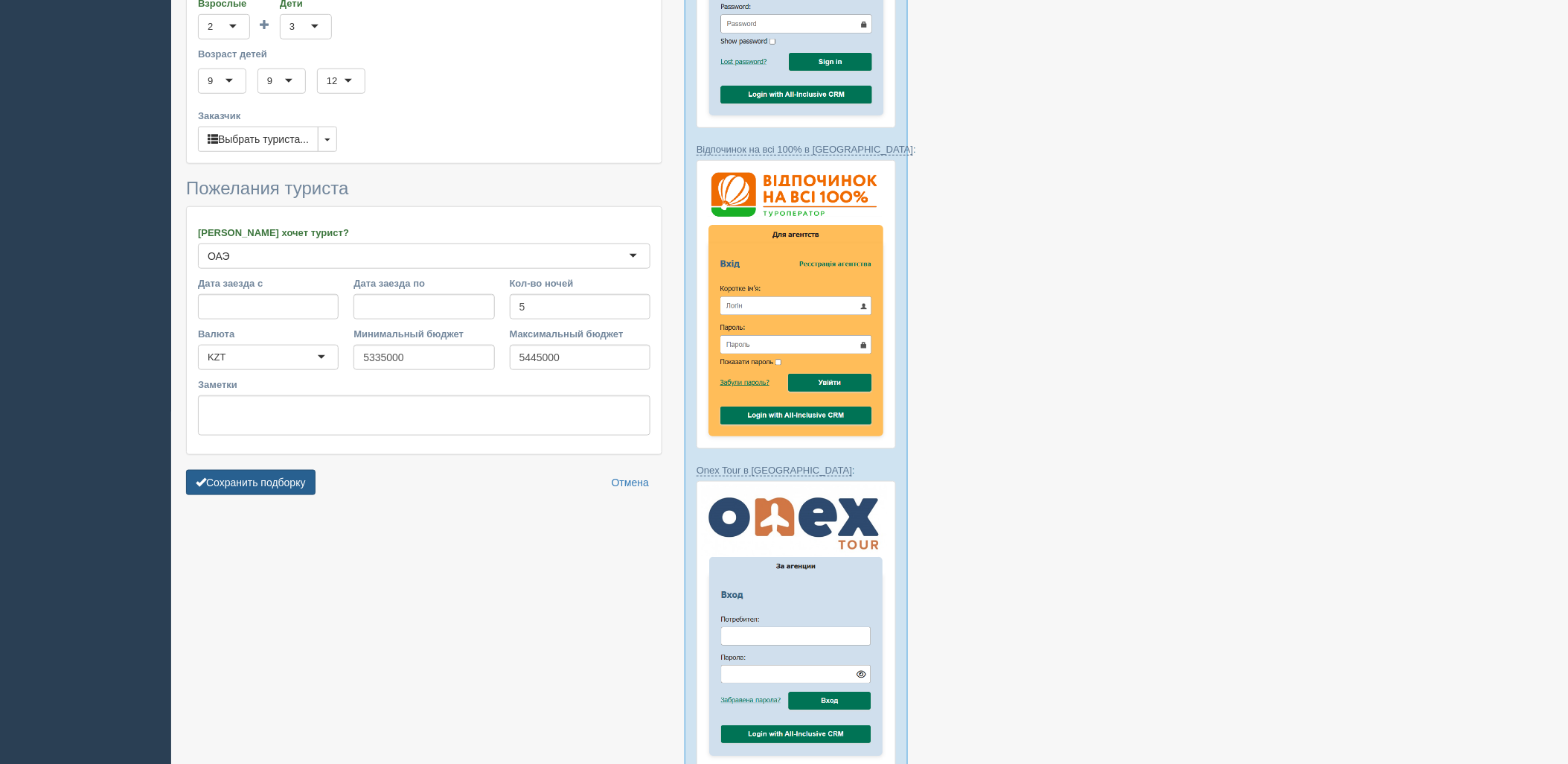
click at [275, 470] on button "Сохранить подборку" at bounding box center [250, 482] width 129 height 25
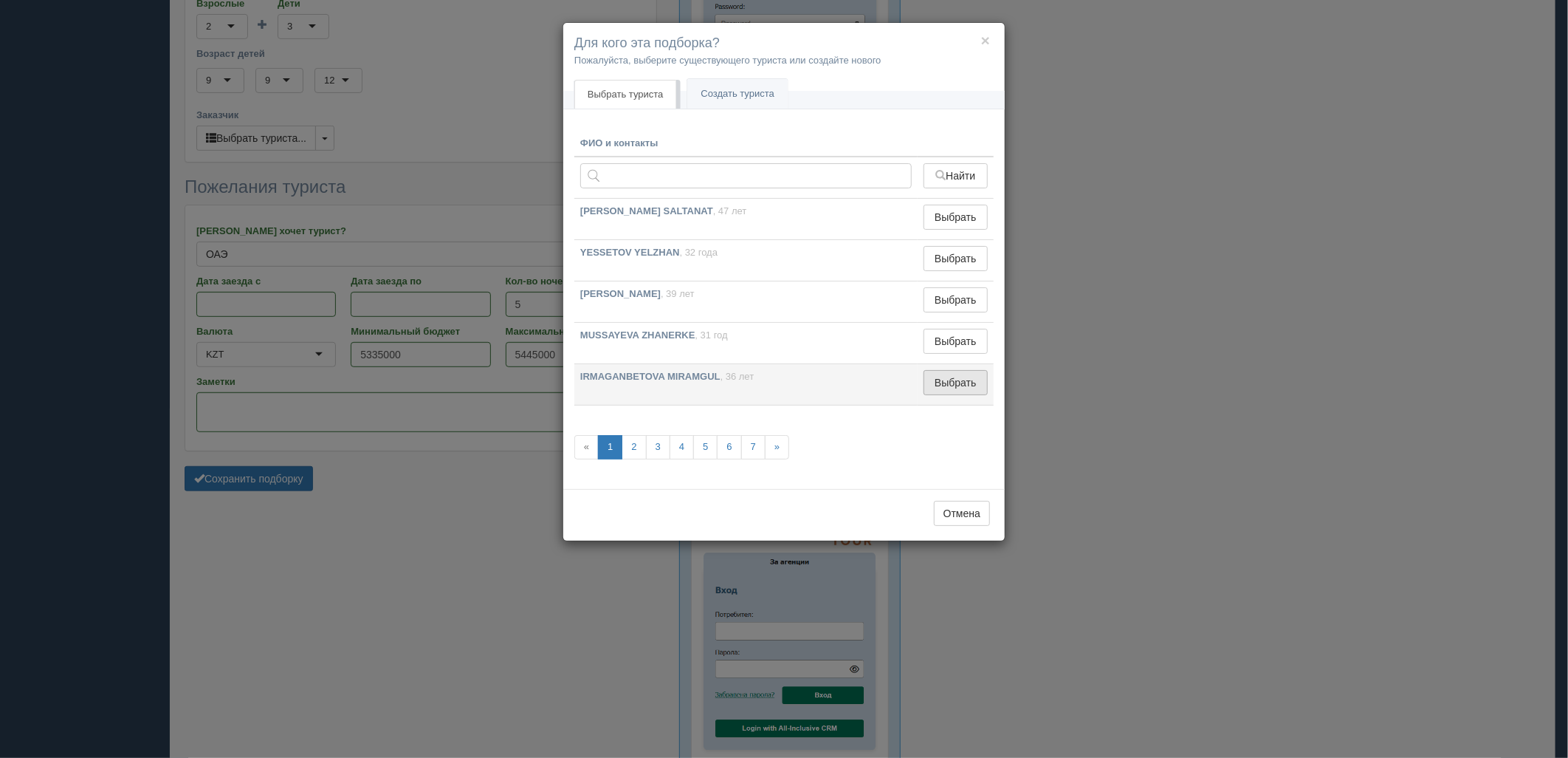
click at [940, 382] on button "Выбрать" at bounding box center [955, 382] width 65 height 25
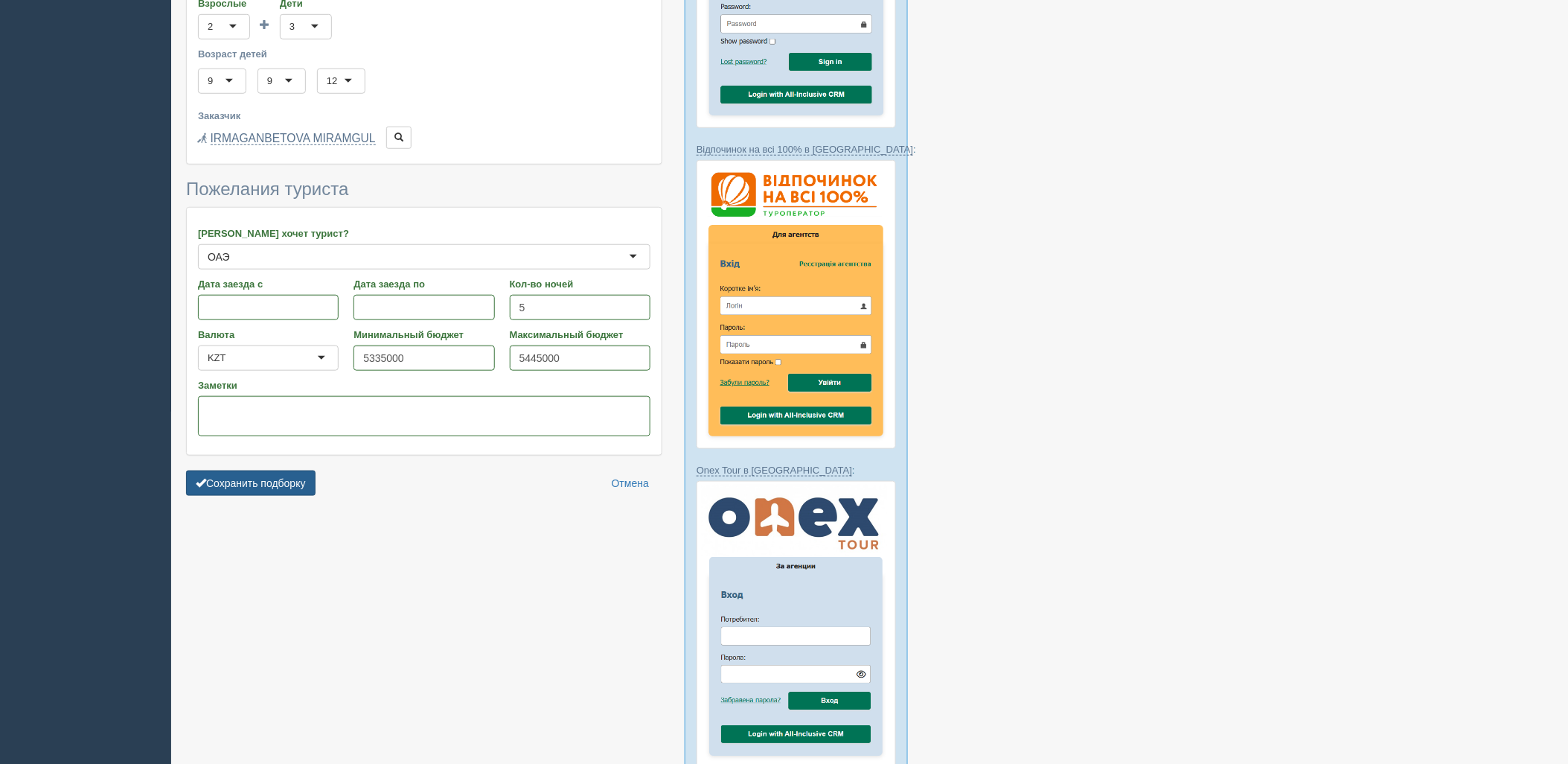
click at [310, 470] on button "Сохранить подборку" at bounding box center [250, 483] width 129 height 25
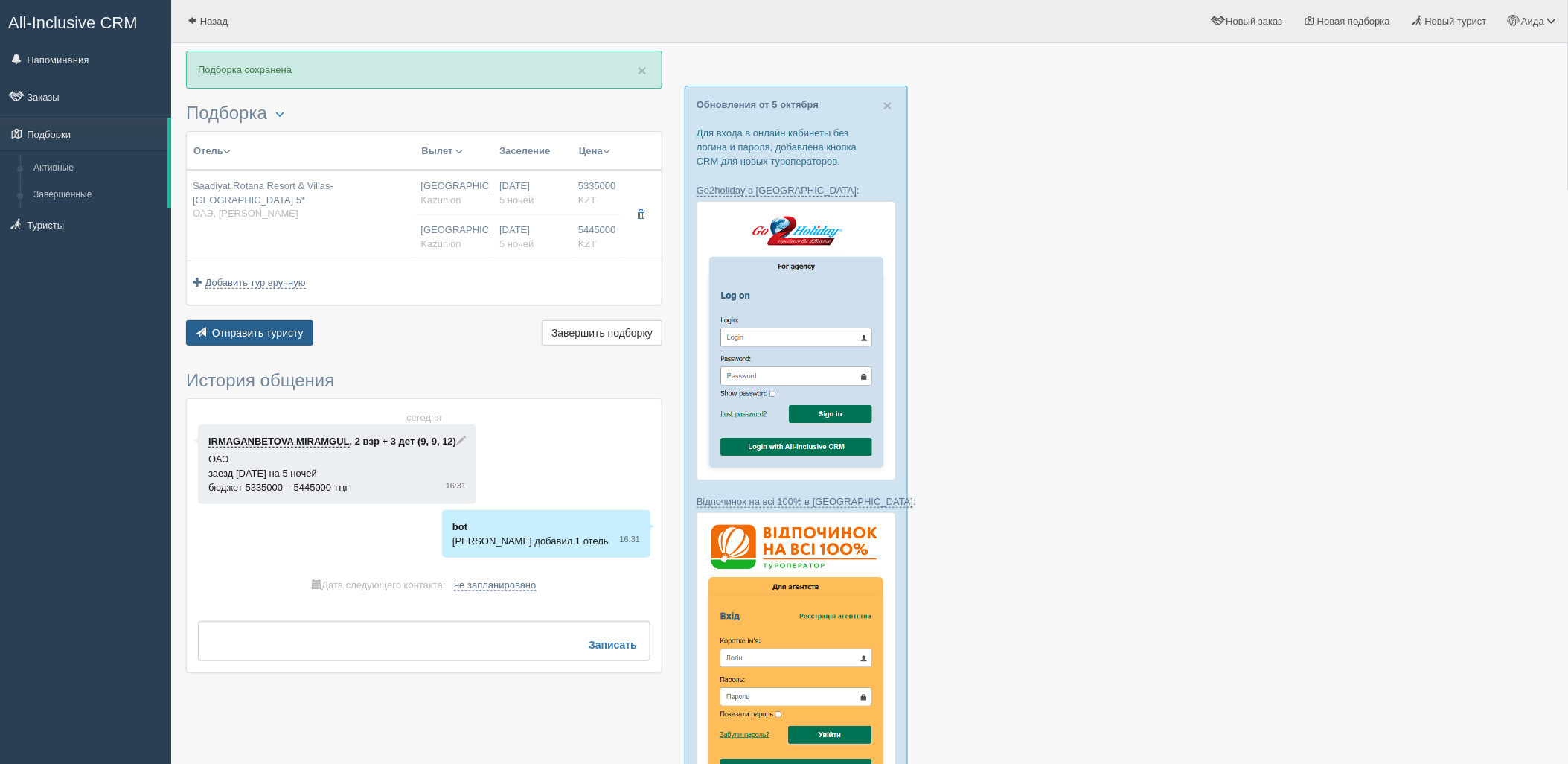
click at [298, 337] on span "Отправить туристу" at bounding box center [258, 332] width 92 height 12
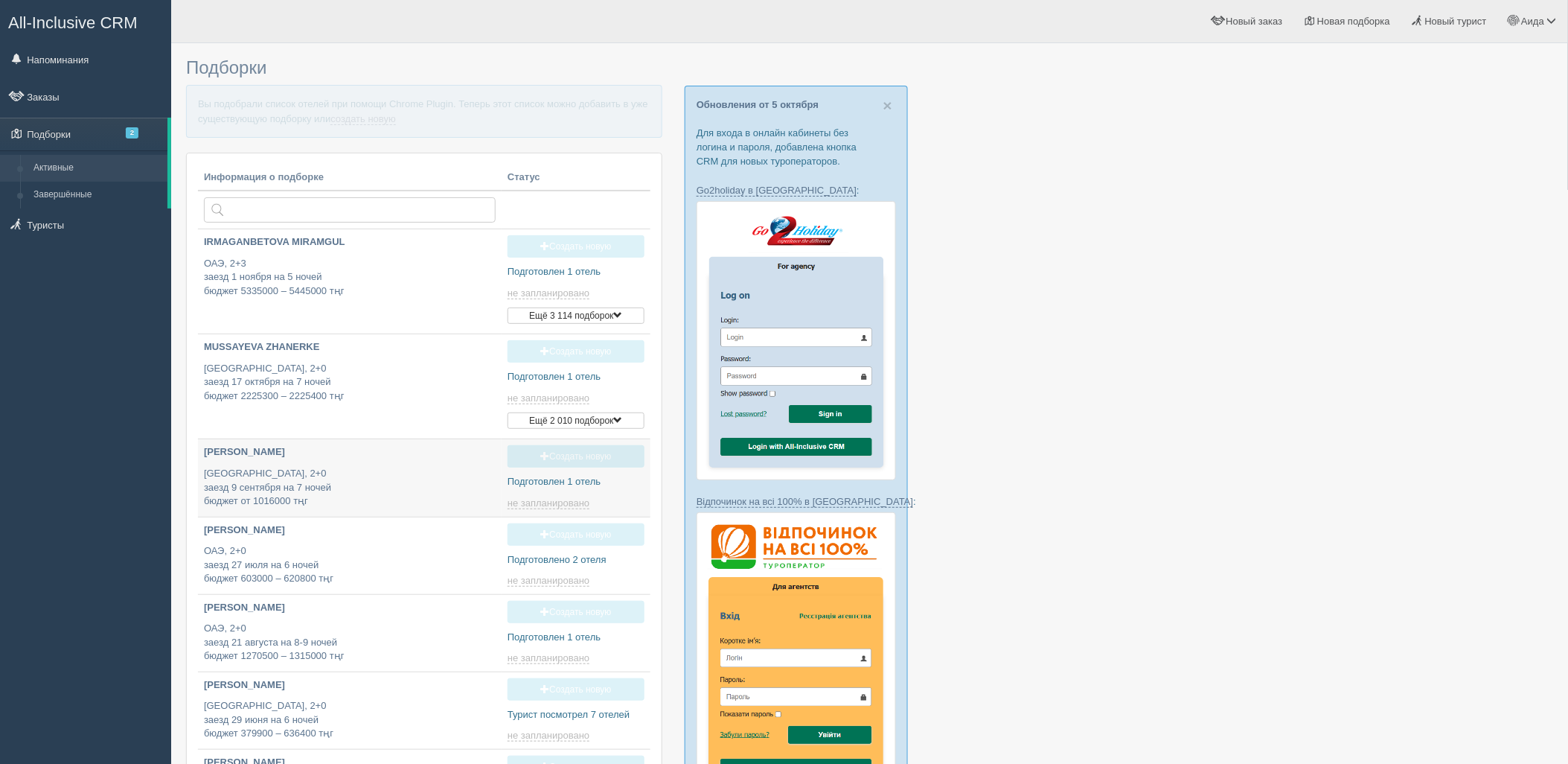
type input "2025-10-08 18:25"
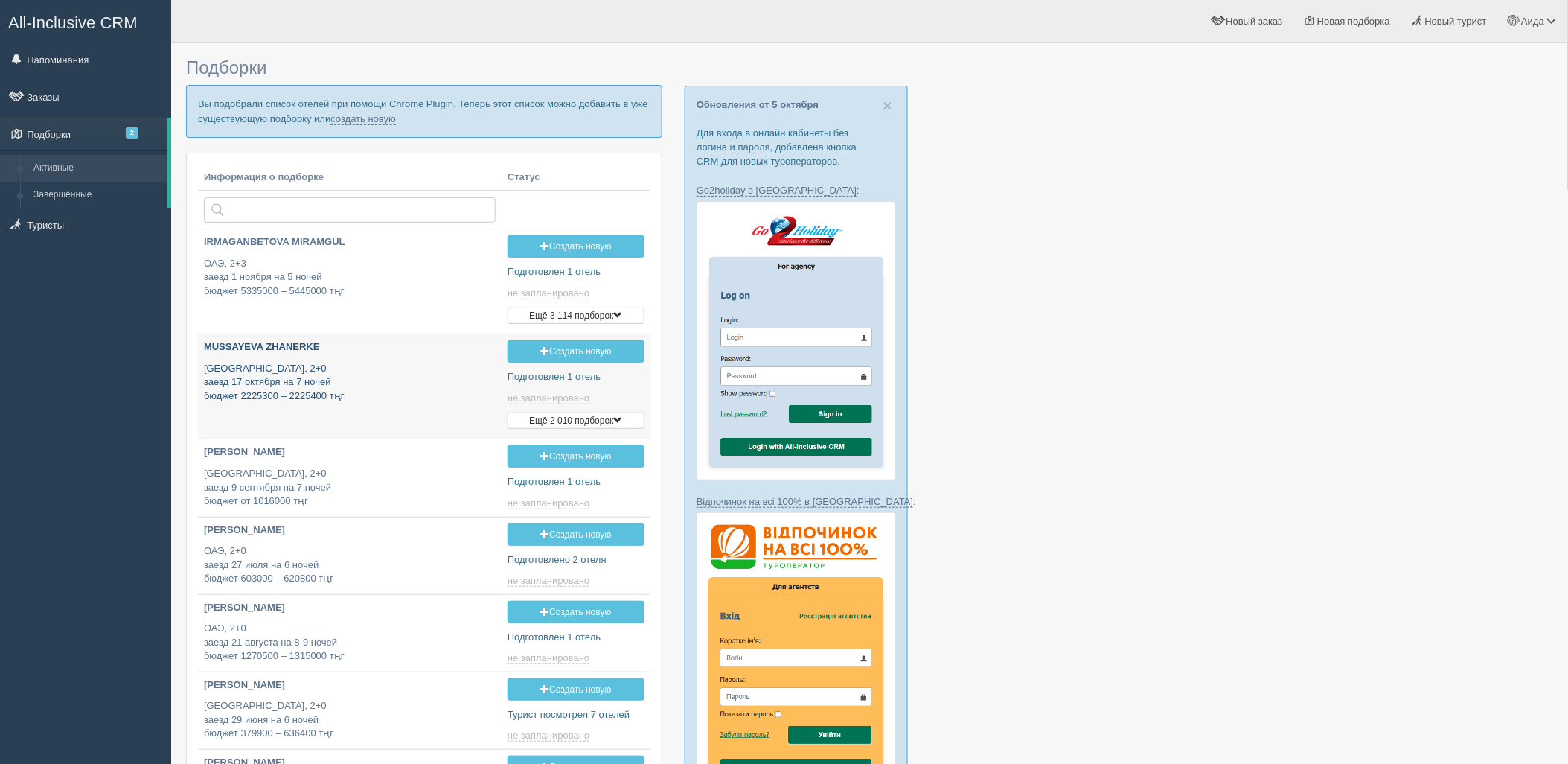
type input "2025-10-08 22:00"
type input "2025-10-08 16:30"
click at [354, 117] on link "создать новую" at bounding box center [363, 119] width 65 height 12
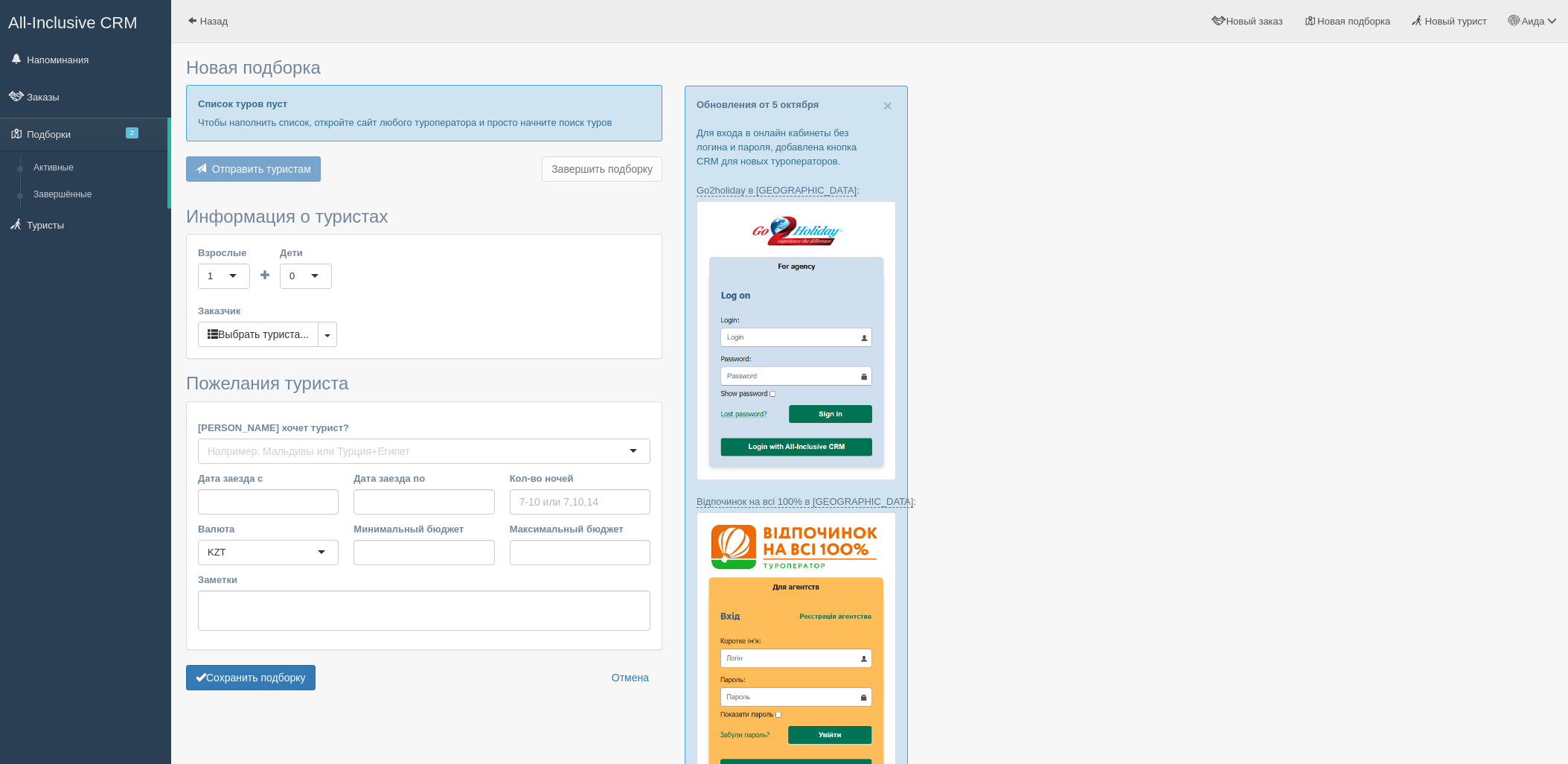
type input "7"
type input "3874200"
type input "3881900"
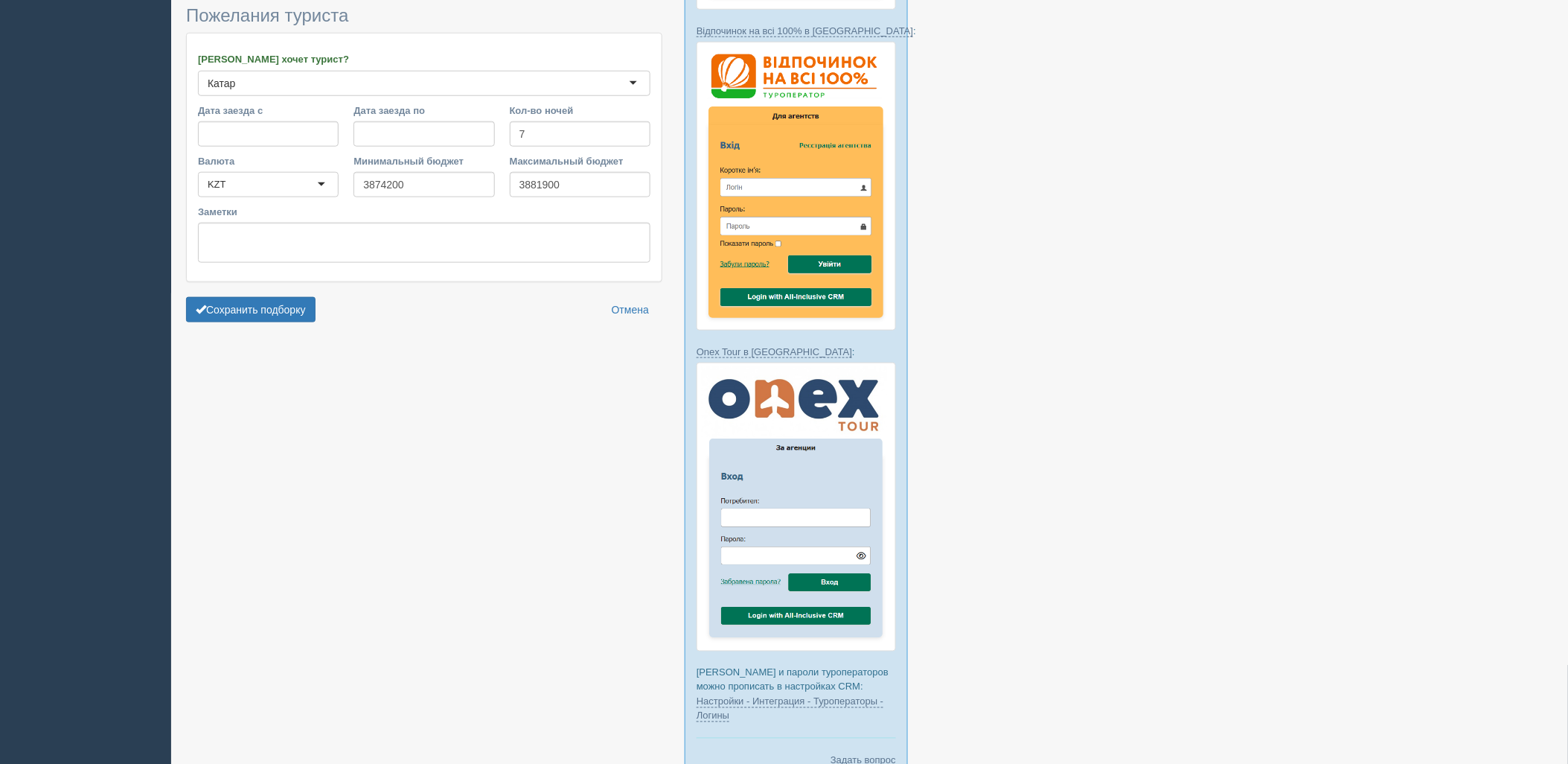
scroll to position [556, 0]
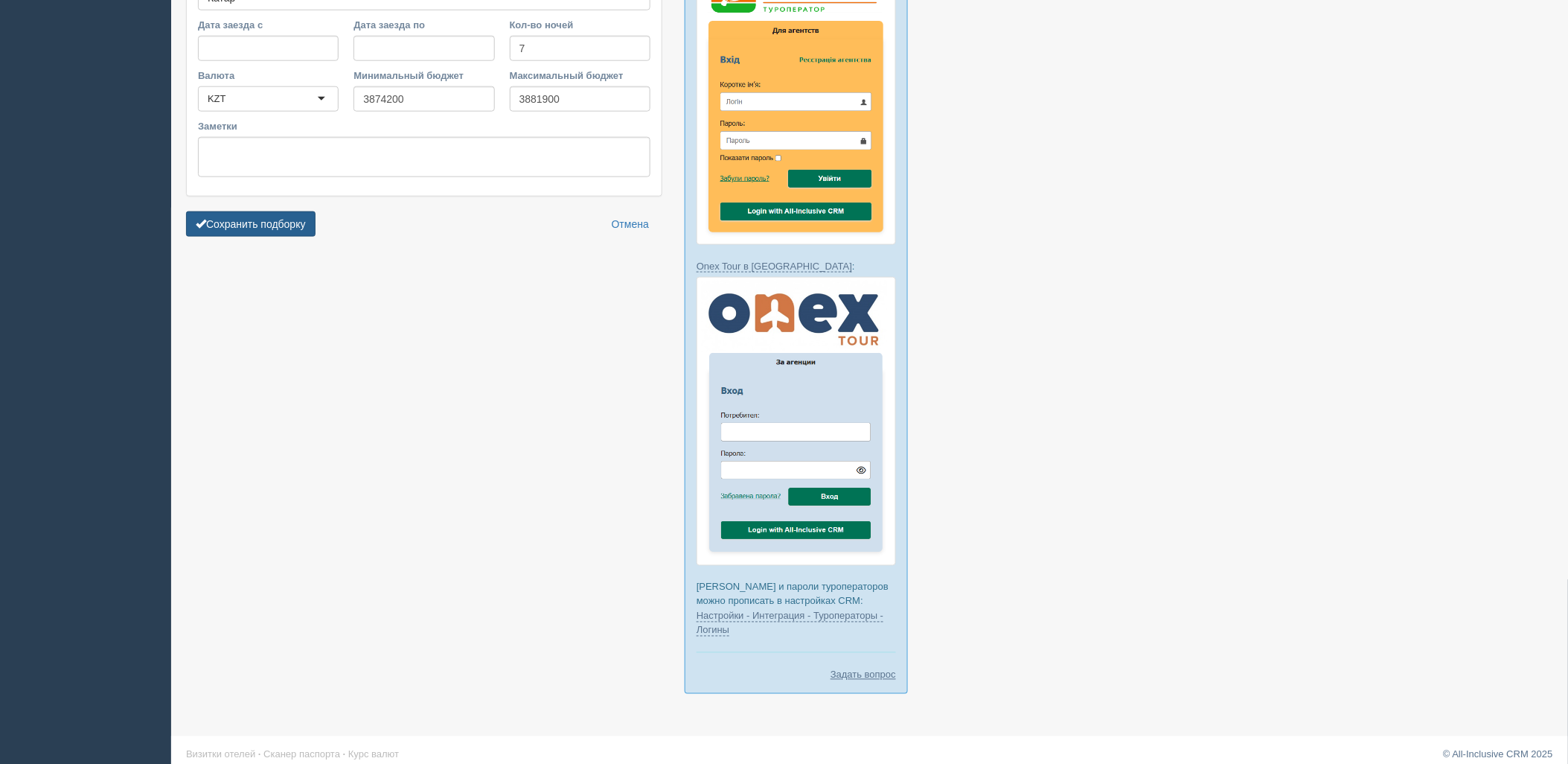
click at [265, 212] on button "Сохранить подборку" at bounding box center [250, 224] width 129 height 25
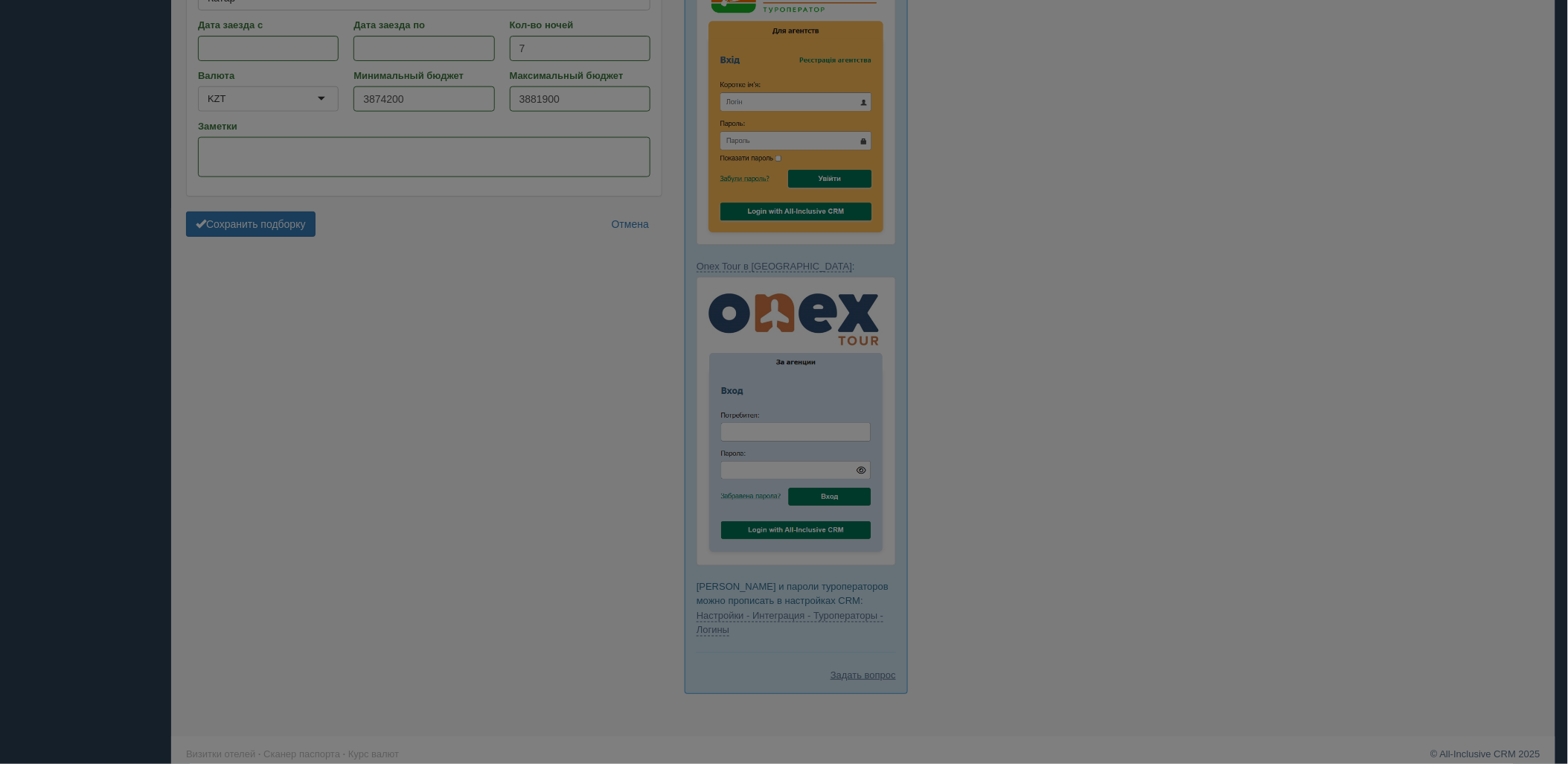
scroll to position [371, 0]
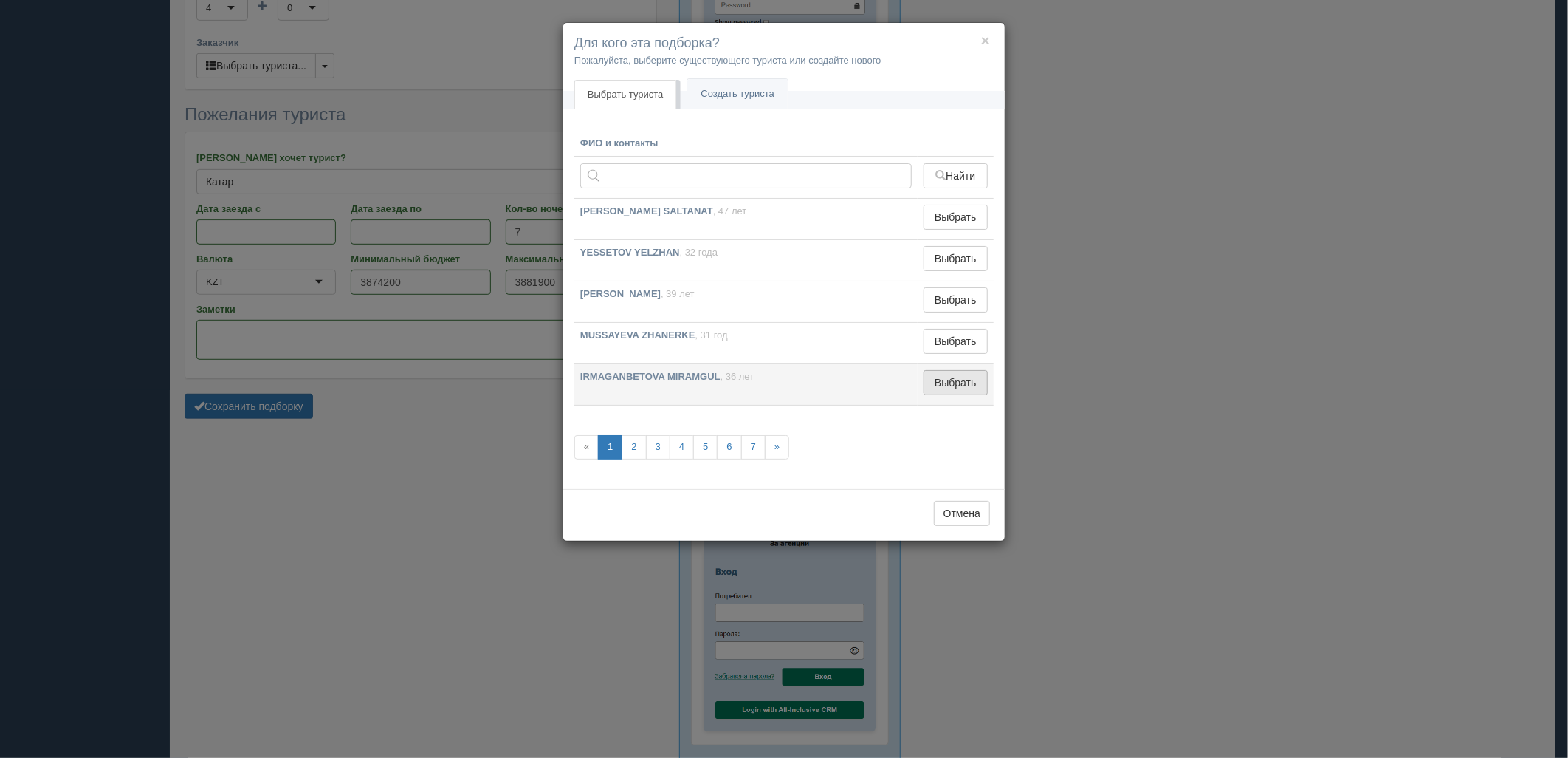
click at [946, 389] on button "Выбрать" at bounding box center [955, 382] width 65 height 25
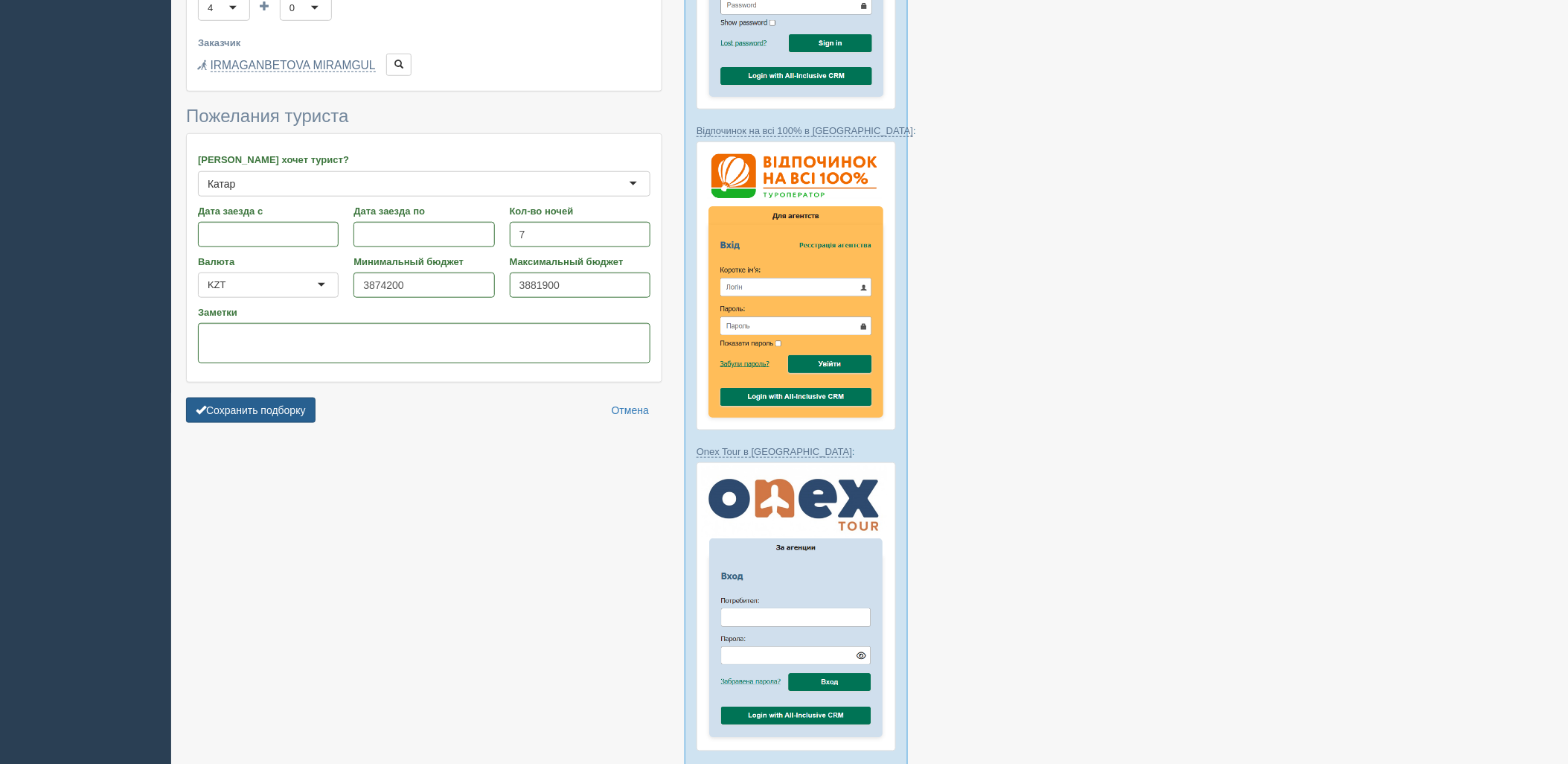
click at [265, 397] on button "Сохранить подборку" at bounding box center [250, 409] width 129 height 25
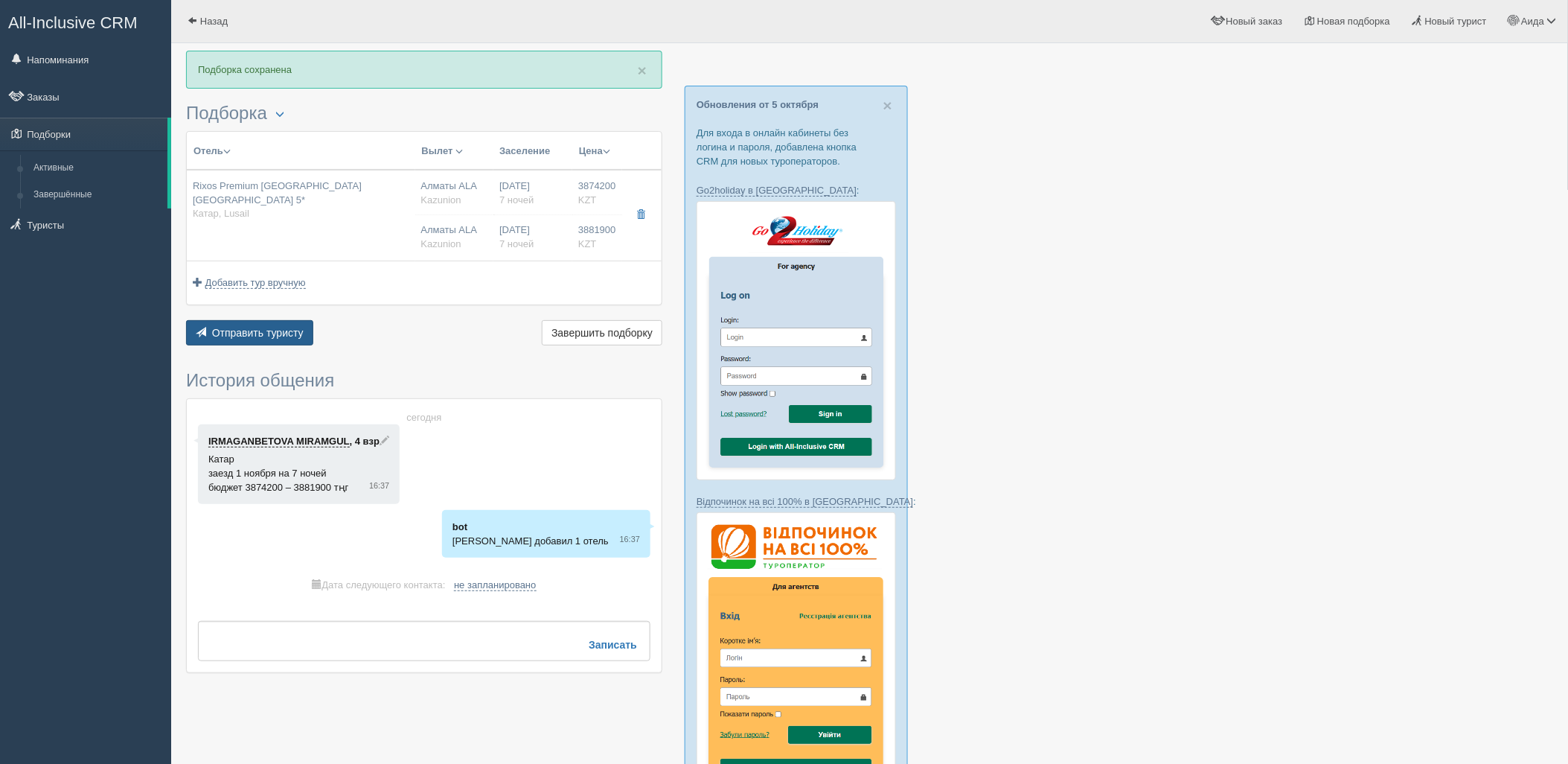
click at [284, 321] on button "Отправить туристу Отправить" at bounding box center [249, 332] width 127 height 25
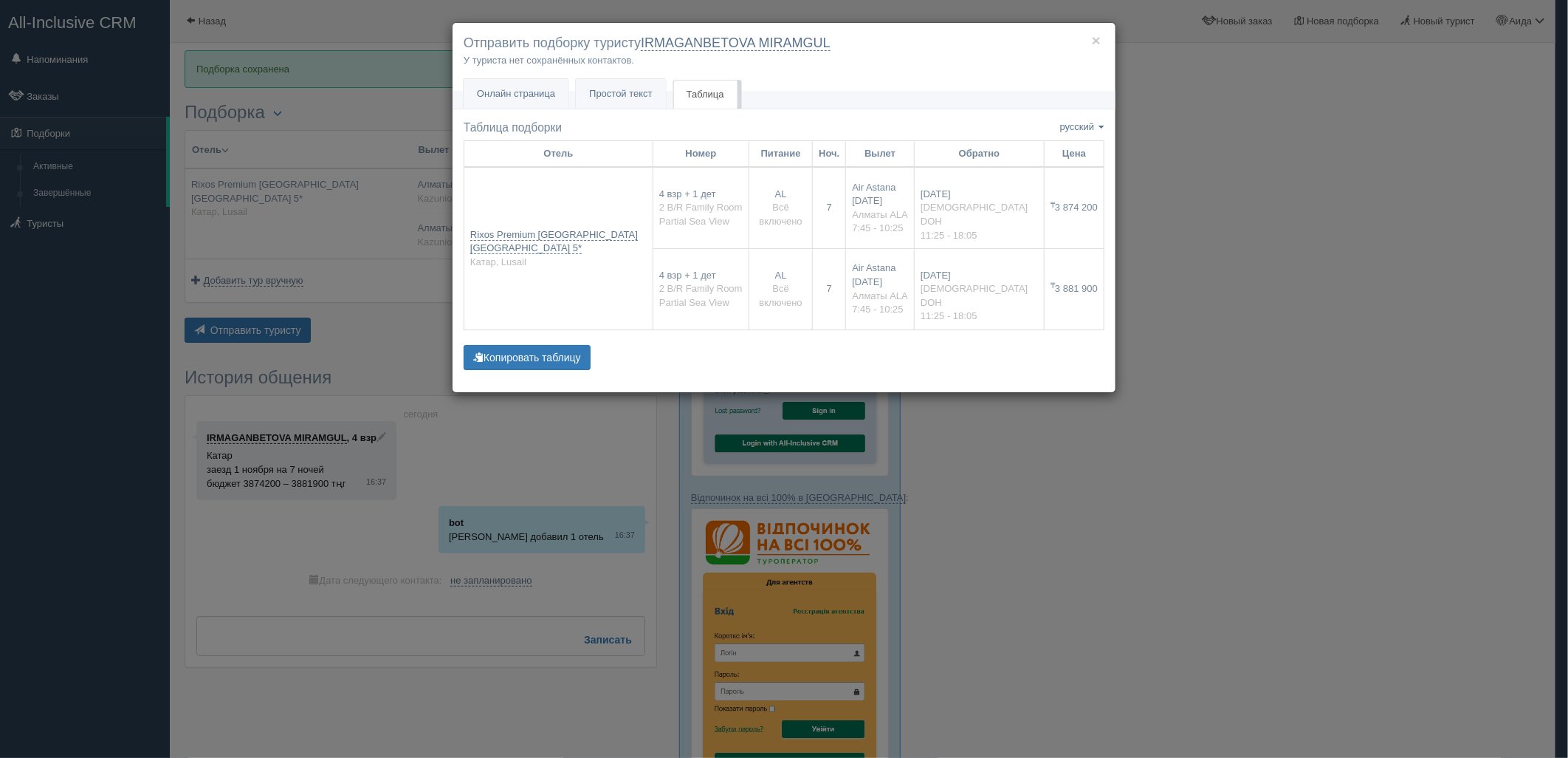
drag, startPoint x: 1373, startPoint y: 325, endPoint x: 1003, endPoint y: 367, distance: 372.4
click at [1362, 329] on div "× Отправить подборку туристу IRMAGANBETOVA MIRAMGUL У туриста нет сохранённых к…" at bounding box center [784, 379] width 1568 height 758
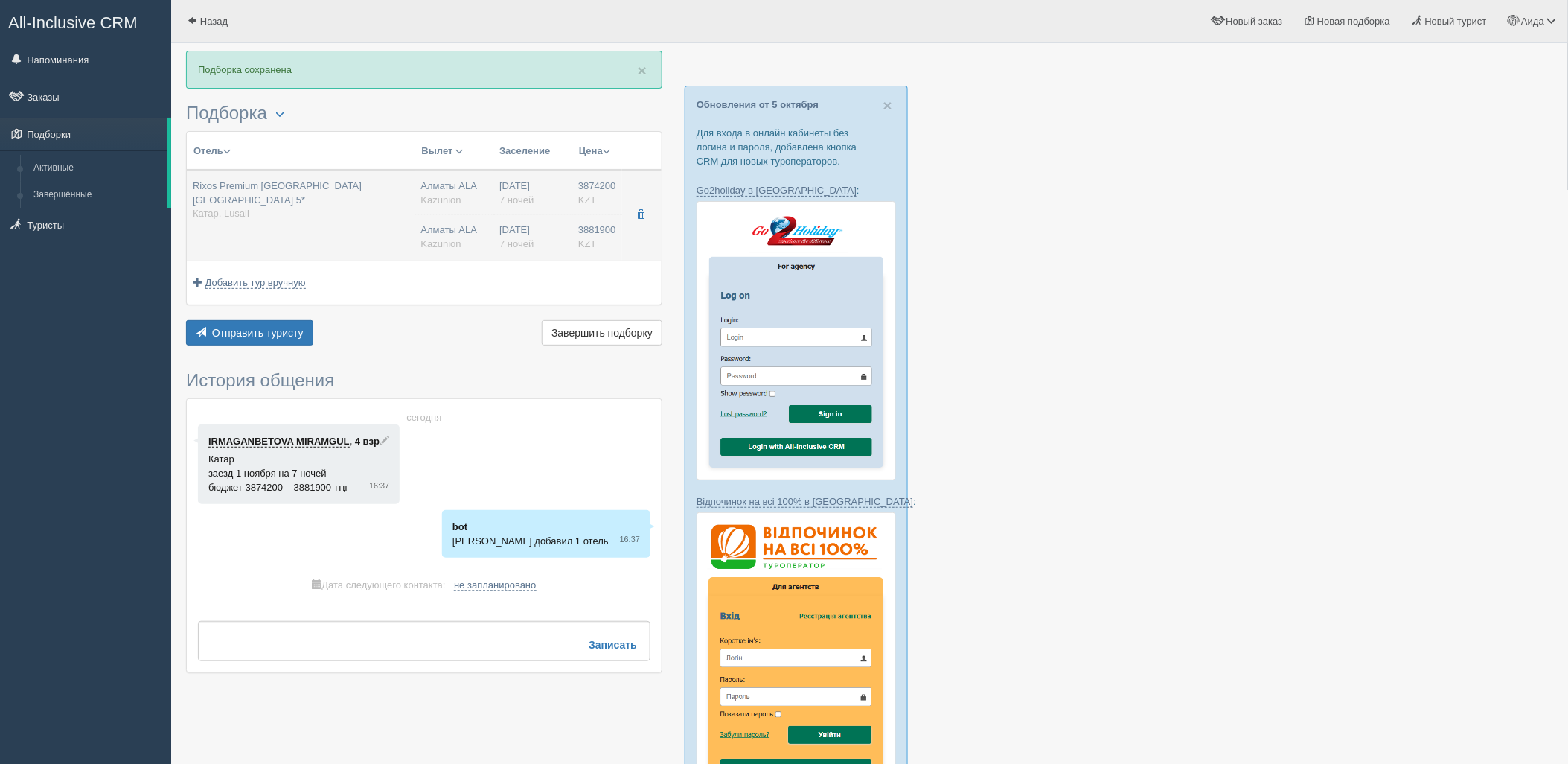
click at [569, 215] on hr at bounding box center [533, 216] width 79 height 2
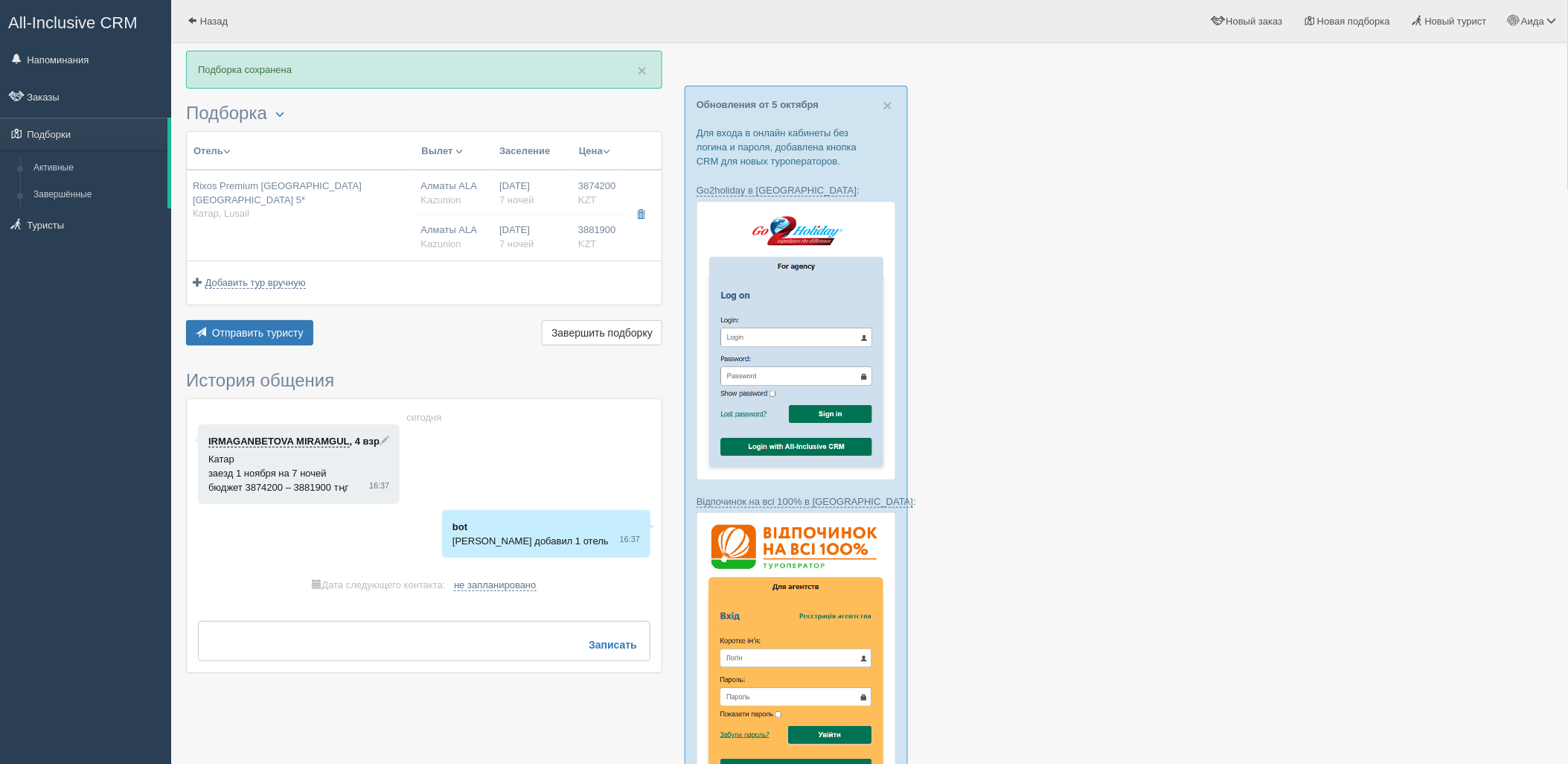
type input "Rixos Premium [GEOGRAPHIC_DATA] [GEOGRAPHIC_DATA] 5*"
type input "[URL][DOMAIN_NAME]"
type input "Катар"
type input "Lusail"
type input "3874200.00"
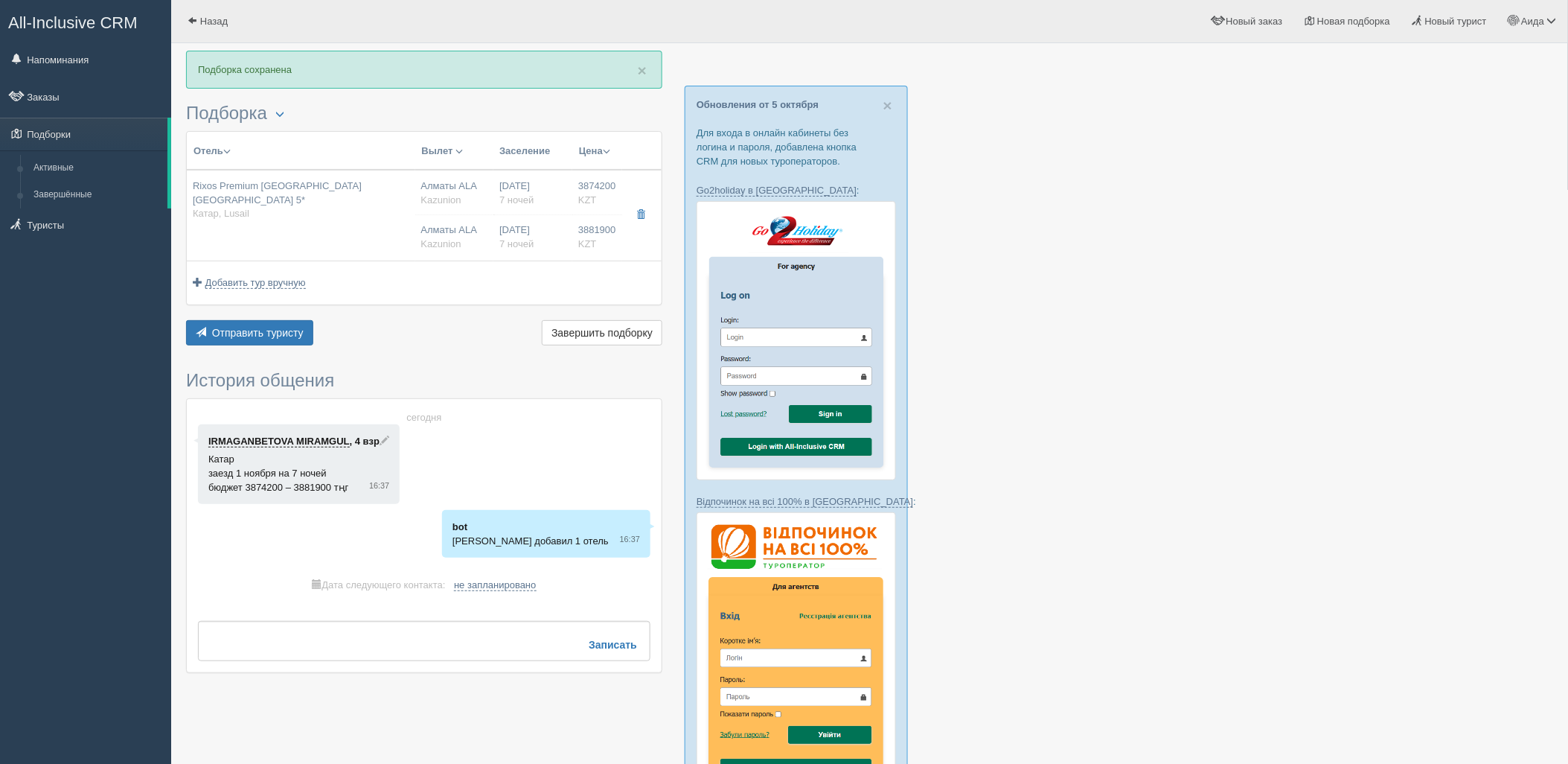
type input "Алматы ALA"
type input "[DEMOGRAPHIC_DATA] DOH"
type input "07:45"
type input "10:25"
type input "Air Astana"
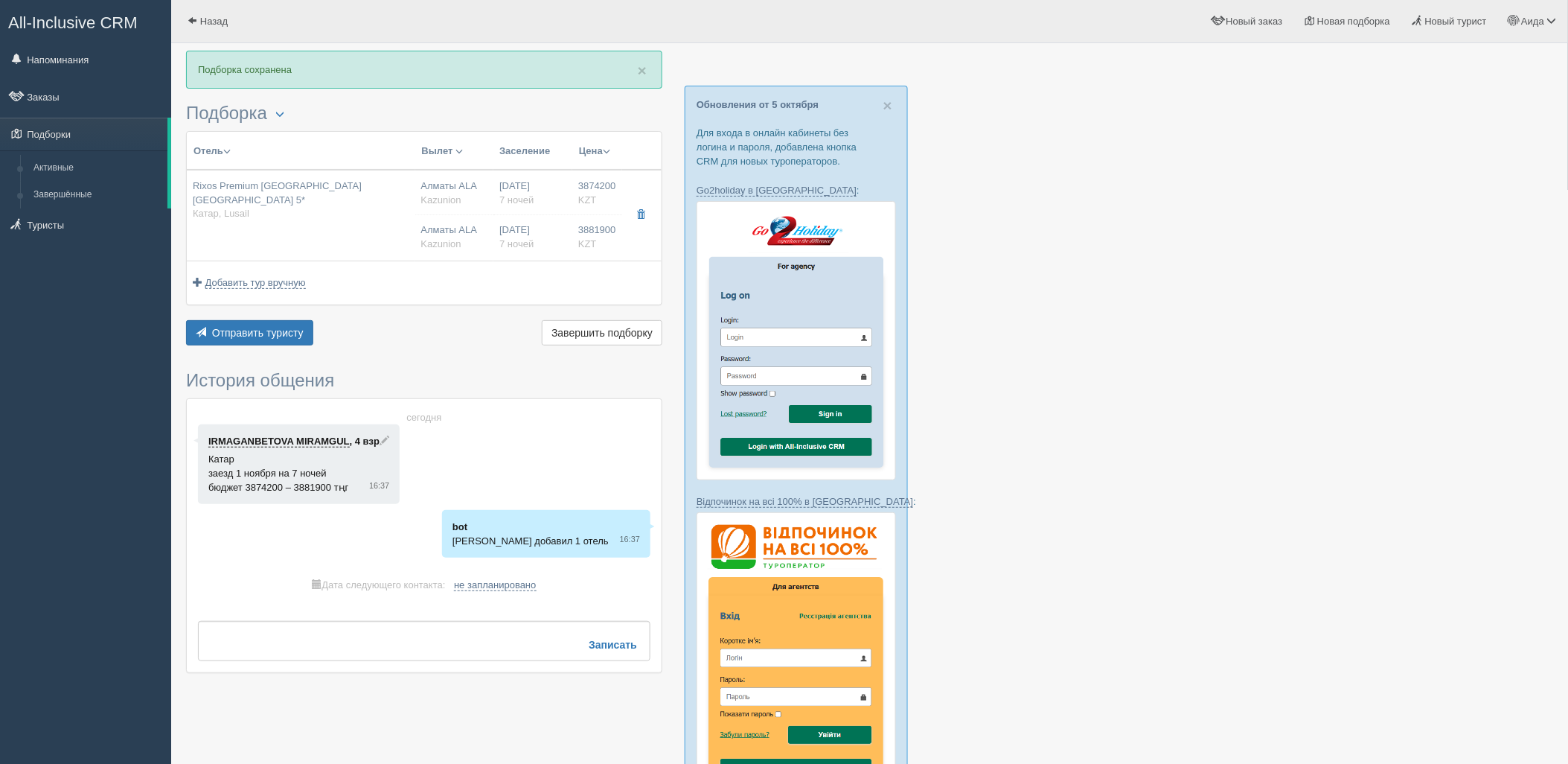
type input "11:25"
type input "18:05"
type input "7"
type input "2 B/R Family Room Partial Sea View"
type input "AL"
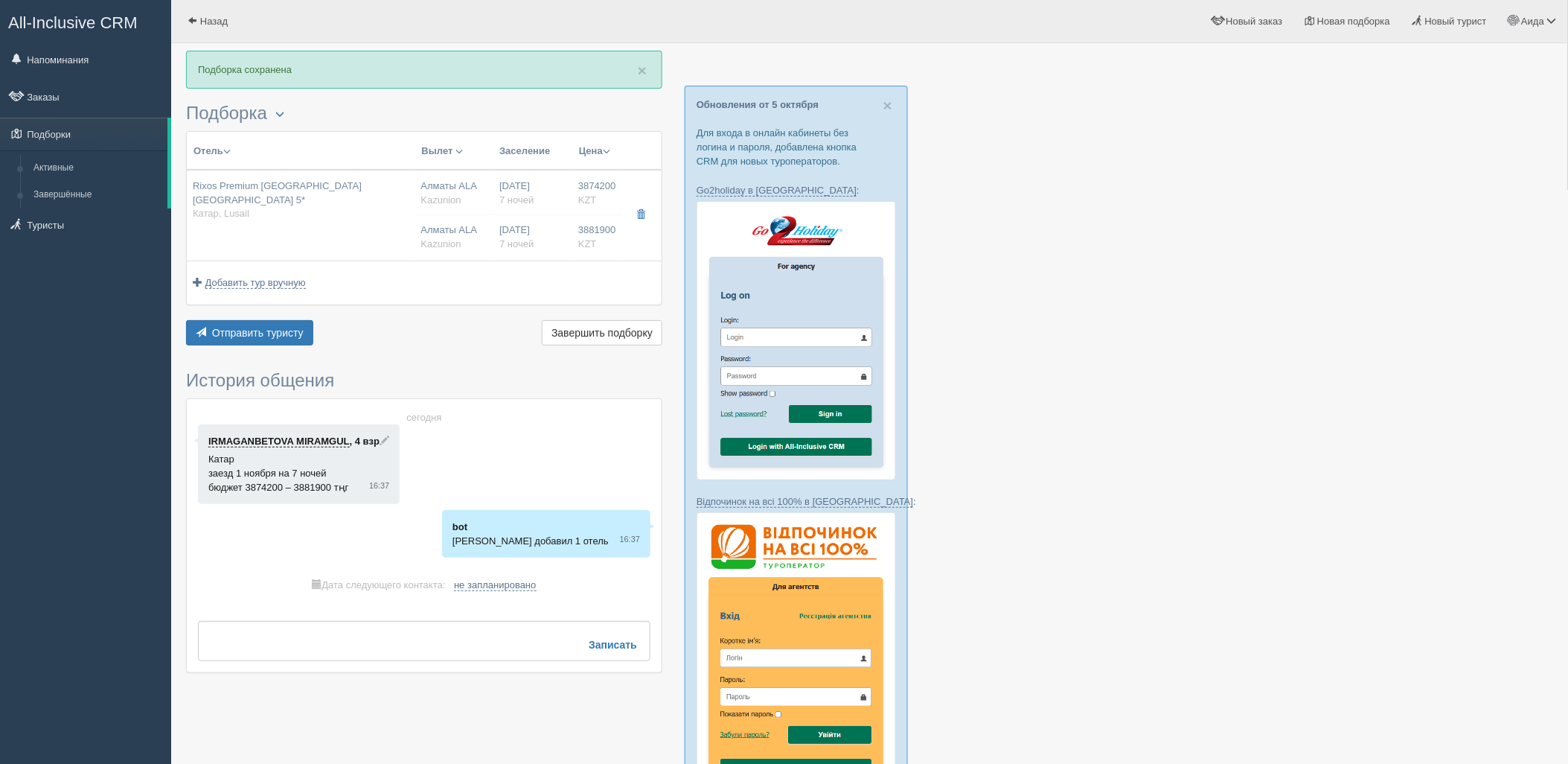
type input "Kazunion"
type input "[URL][DOMAIN_NAME]"
type input "3881900.00"
type input "Алматы ALA"
type input "[DEMOGRAPHIC_DATA] DOH"
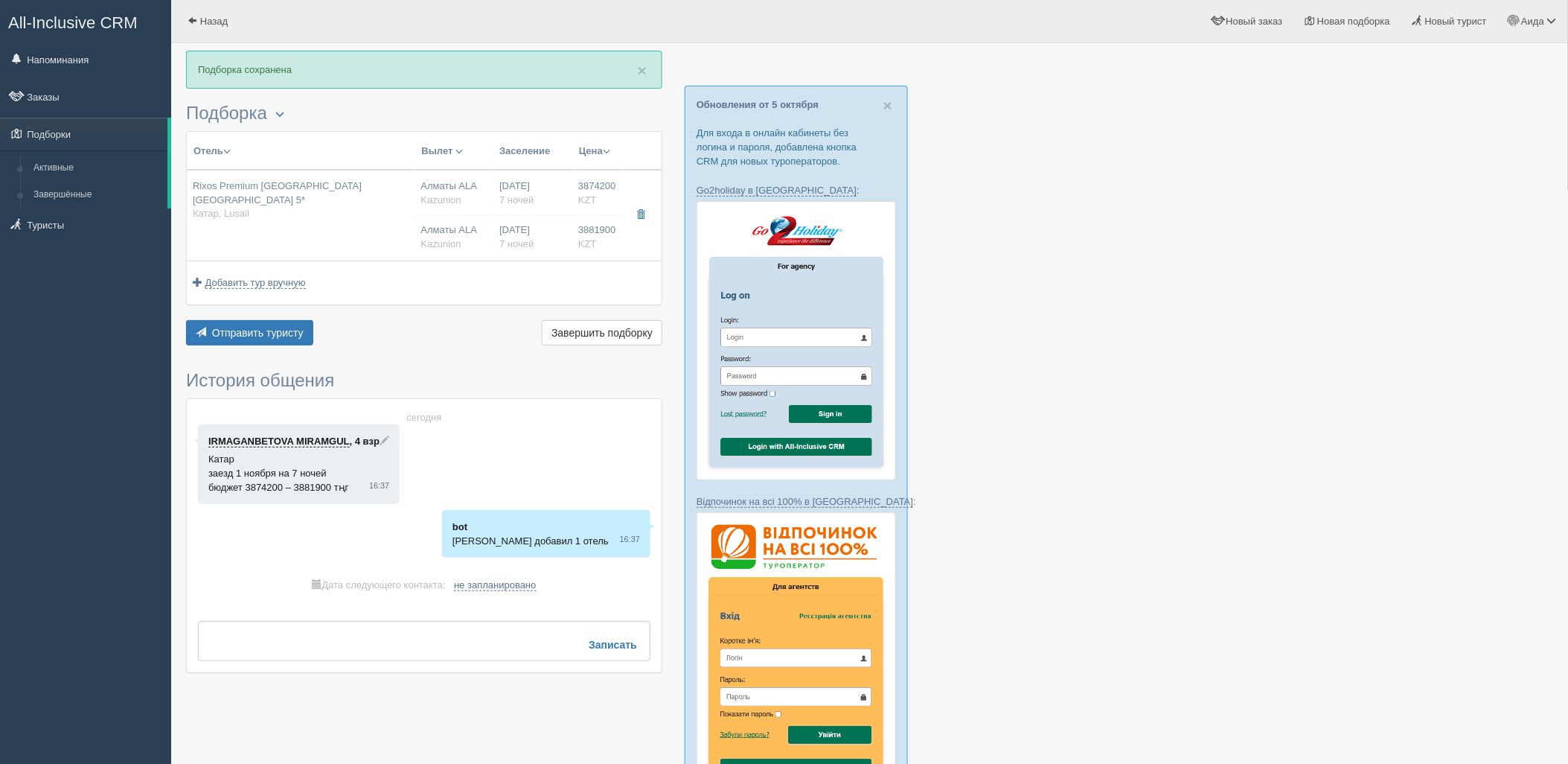
type input "07:45"
type input "10:25"
type input "Air Astana"
type input "11:25"
type input "18:05"
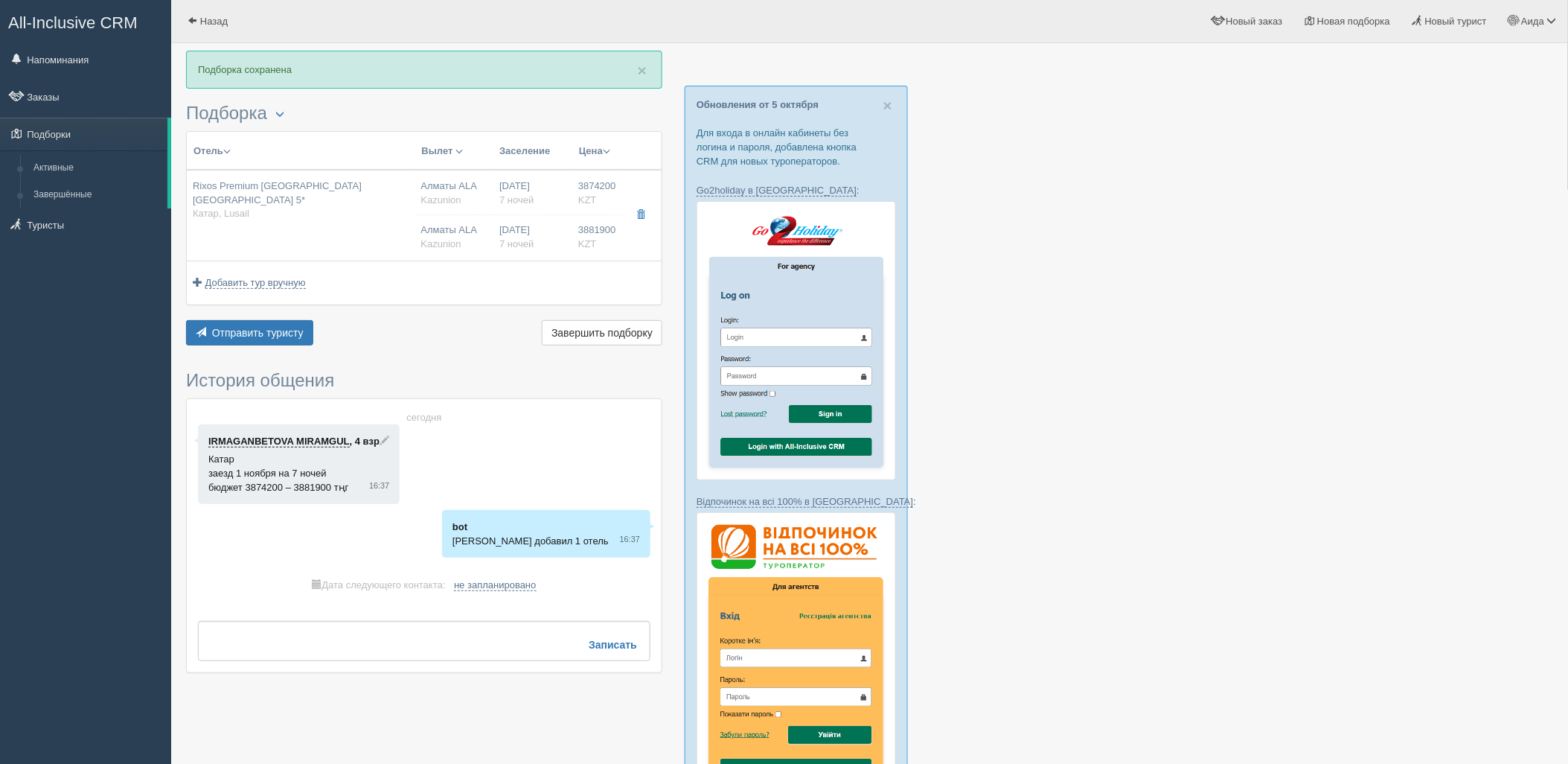
type input "7"
type input "2 B/R Family Room Partial Sea View"
type input "AL"
type input "Kazunion"
type input "[URL][DOMAIN_NAME]"
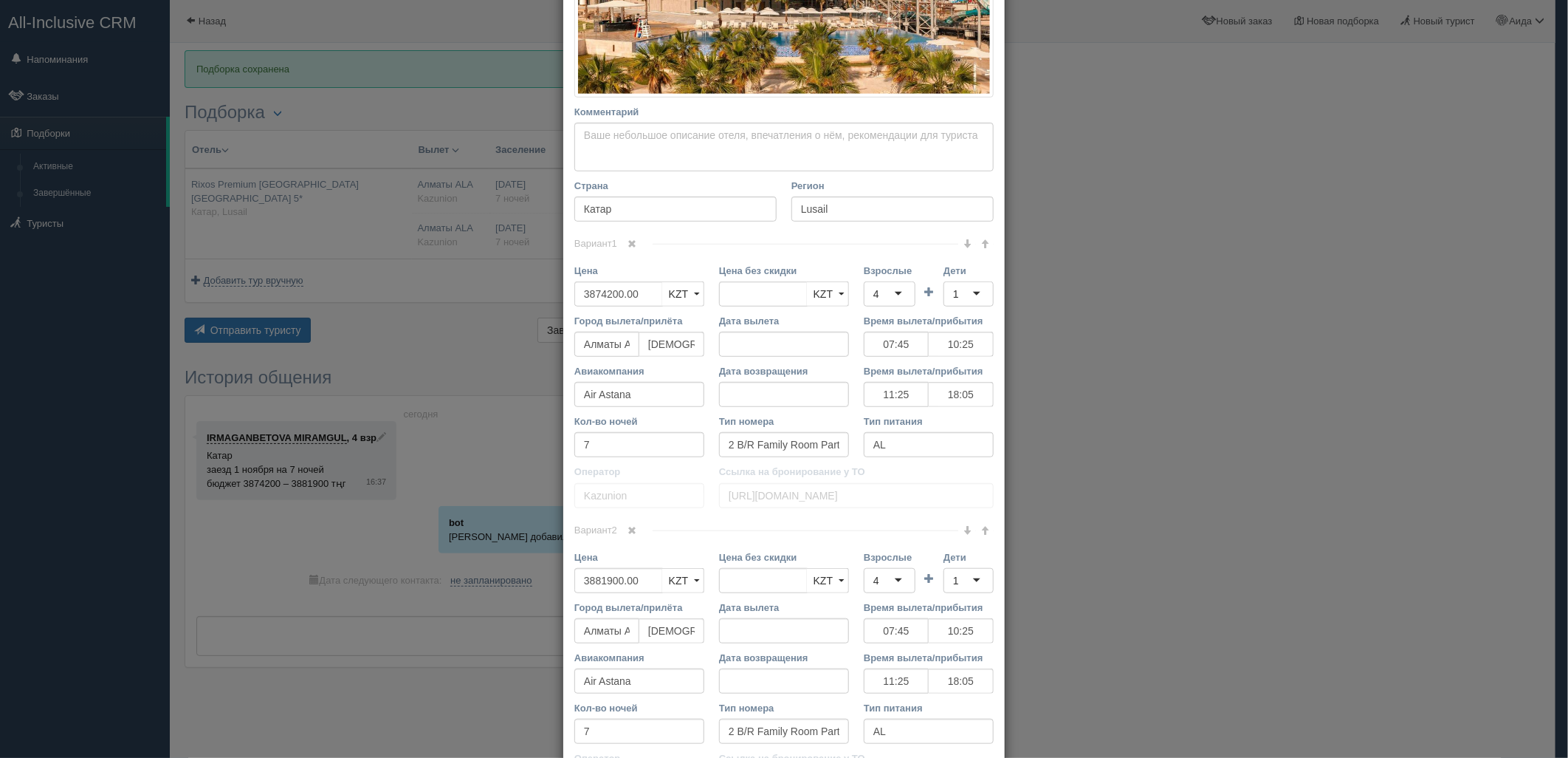
scroll to position [461, 0]
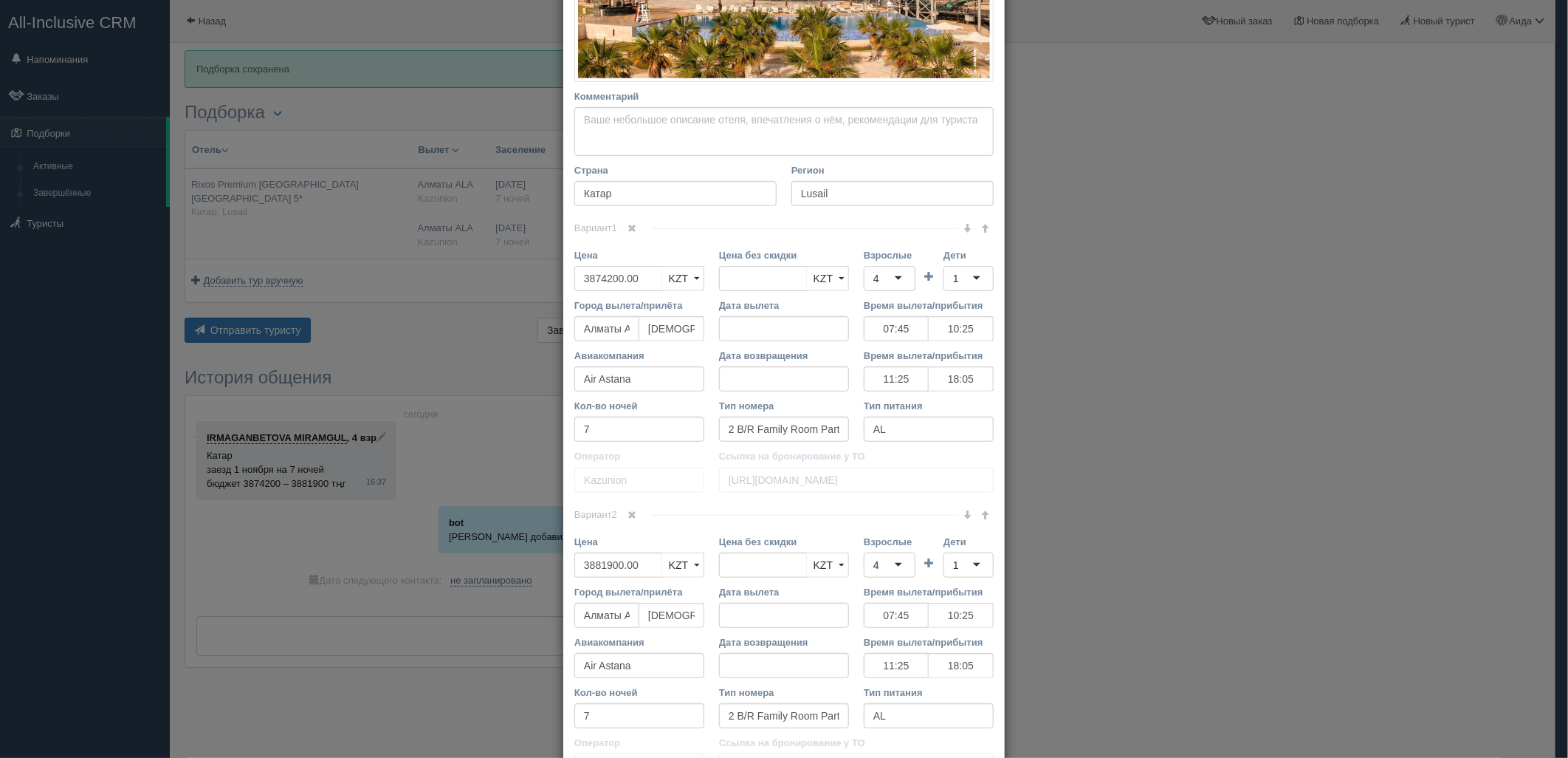
click at [888, 282] on div "4" at bounding box center [889, 278] width 52 height 25
click at [972, 273] on div "1" at bounding box center [968, 278] width 50 height 25
click at [864, 271] on div "3" at bounding box center [889, 278] width 52 height 25
drag, startPoint x: 879, startPoint y: 320, endPoint x: 957, endPoint y: 285, distance: 85.5
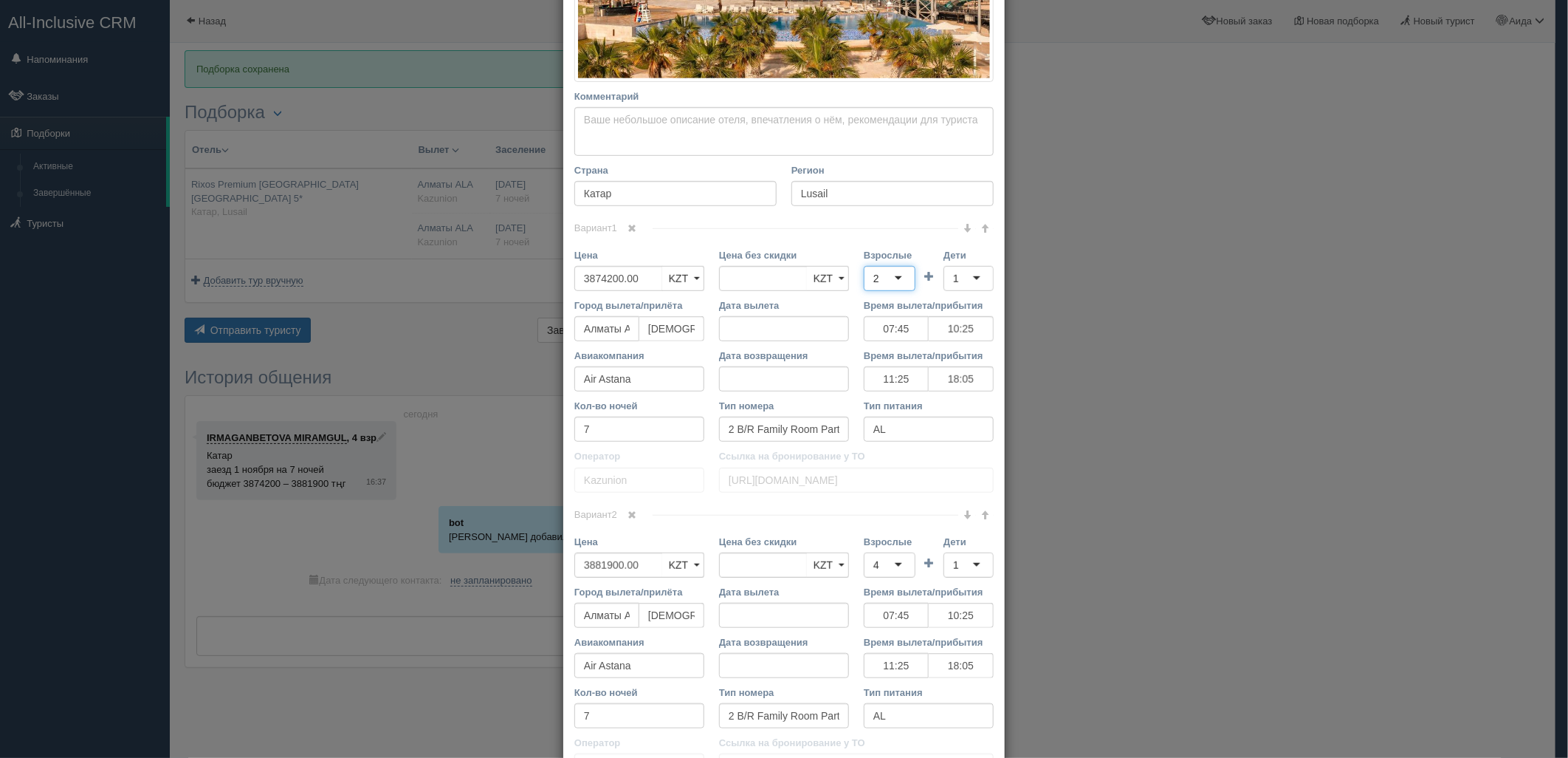
click at [965, 279] on div "1" at bounding box center [968, 278] width 50 height 25
click at [865, 570] on div "4" at bounding box center [889, 564] width 52 height 25
drag, startPoint x: 884, startPoint y: 622, endPoint x: 963, endPoint y: 570, distance: 94.6
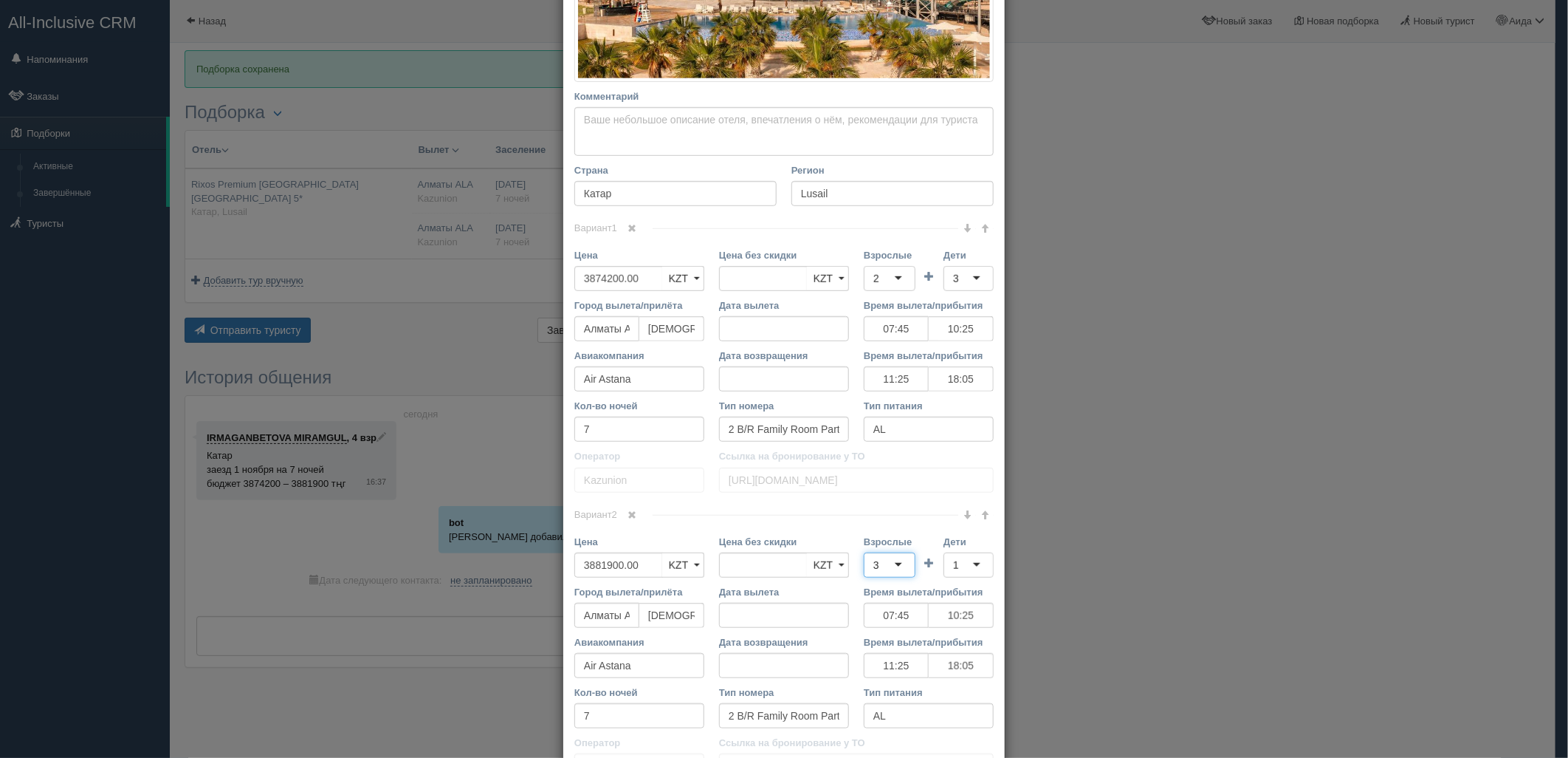
click at [964, 564] on div "1" at bounding box center [968, 564] width 50 height 25
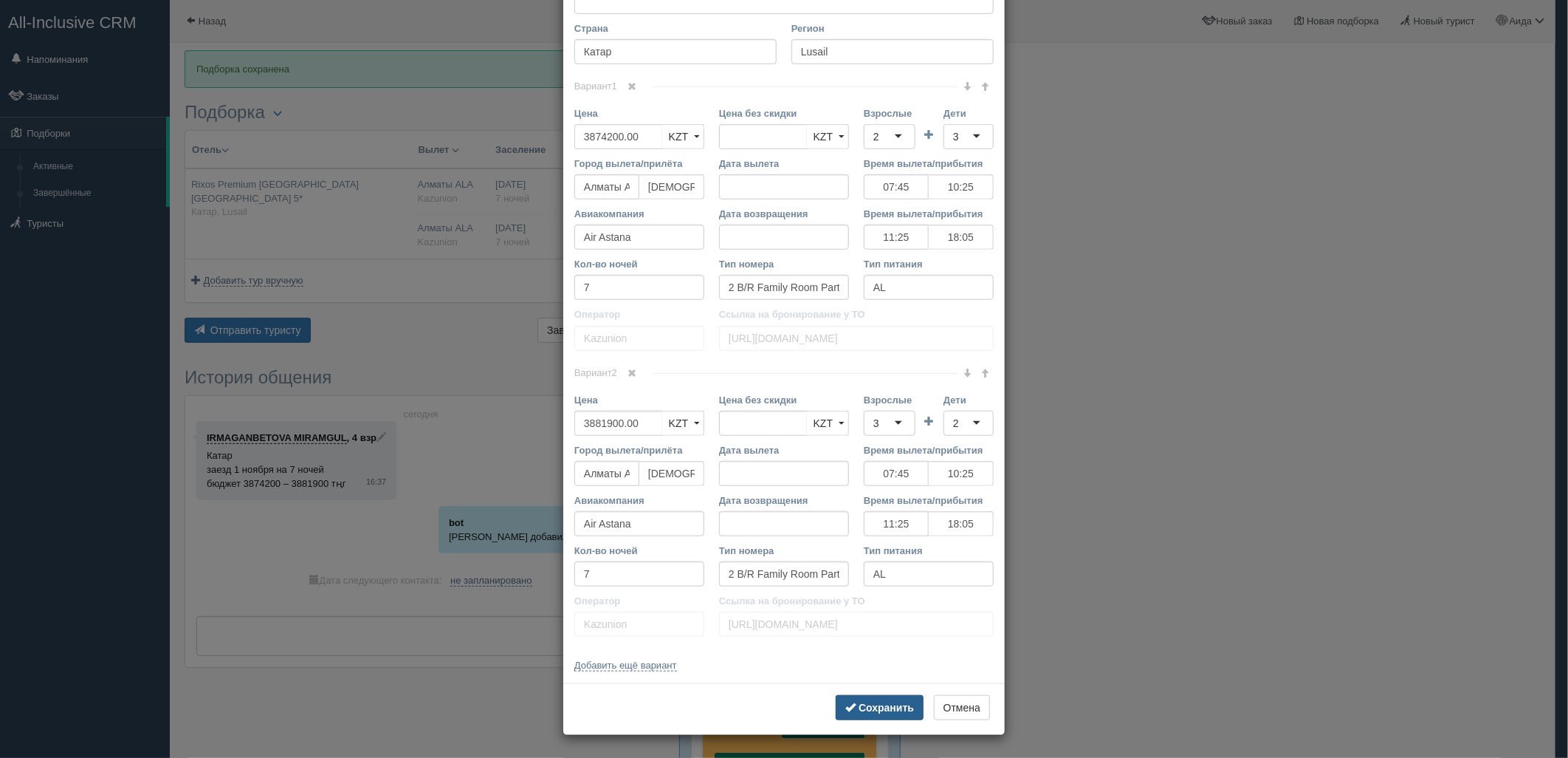
click at [888, 713] on b "Сохранить" at bounding box center [885, 707] width 55 height 12
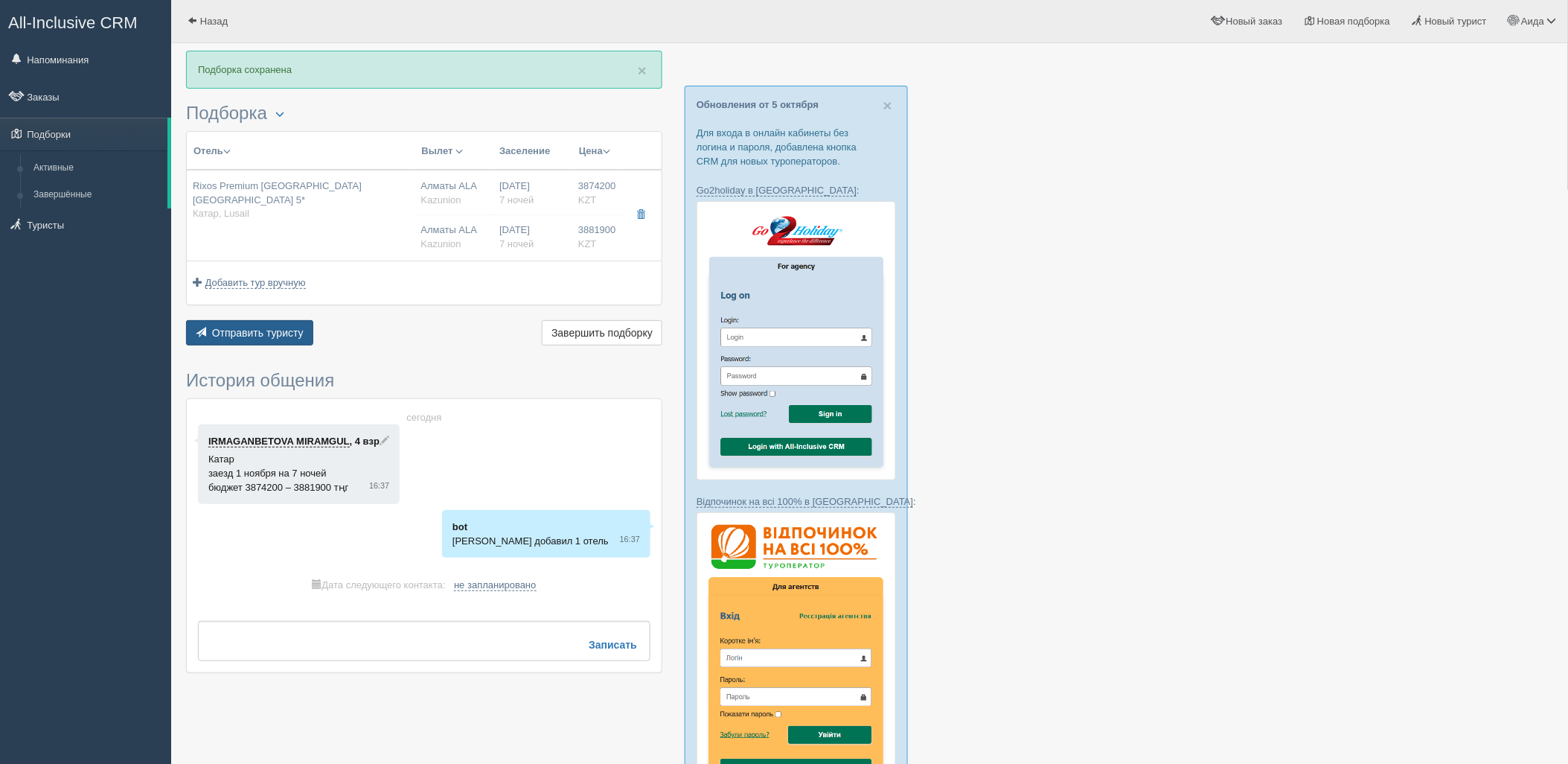
click at [251, 331] on span "Отправить туристу" at bounding box center [258, 332] width 92 height 12
